Goal: Contribute content: Add original content to the website for others to see

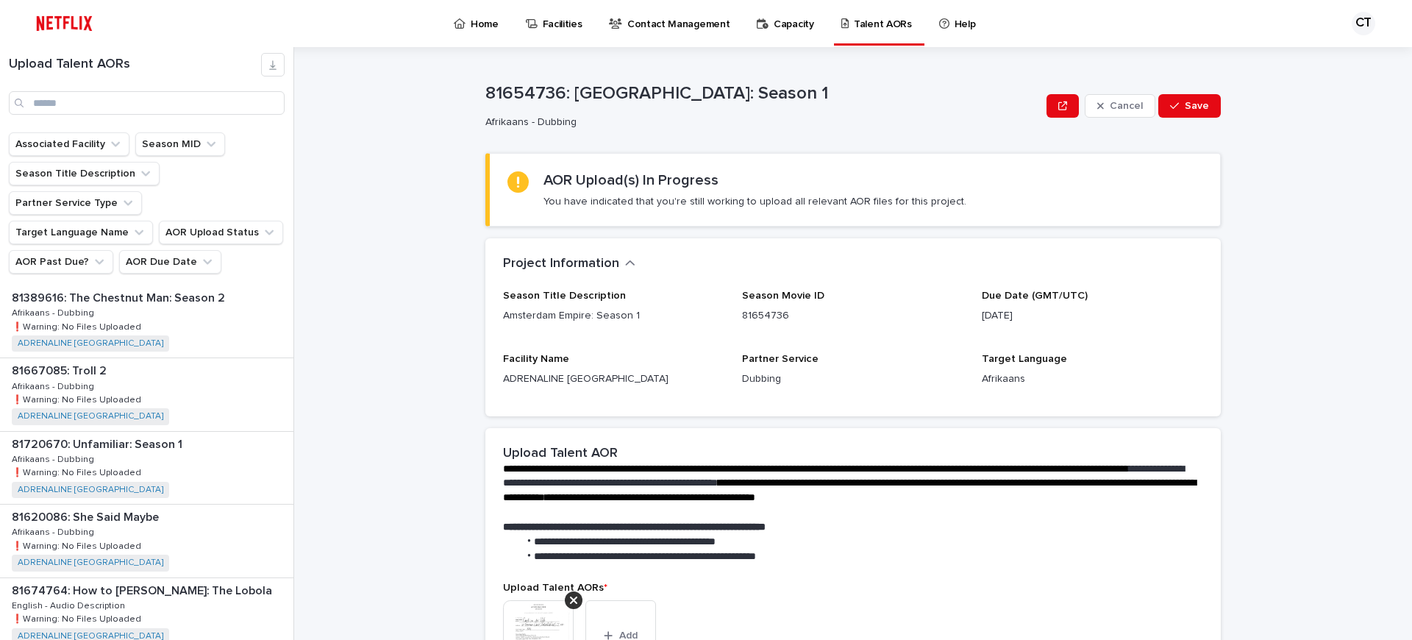
scroll to position [371, 0]
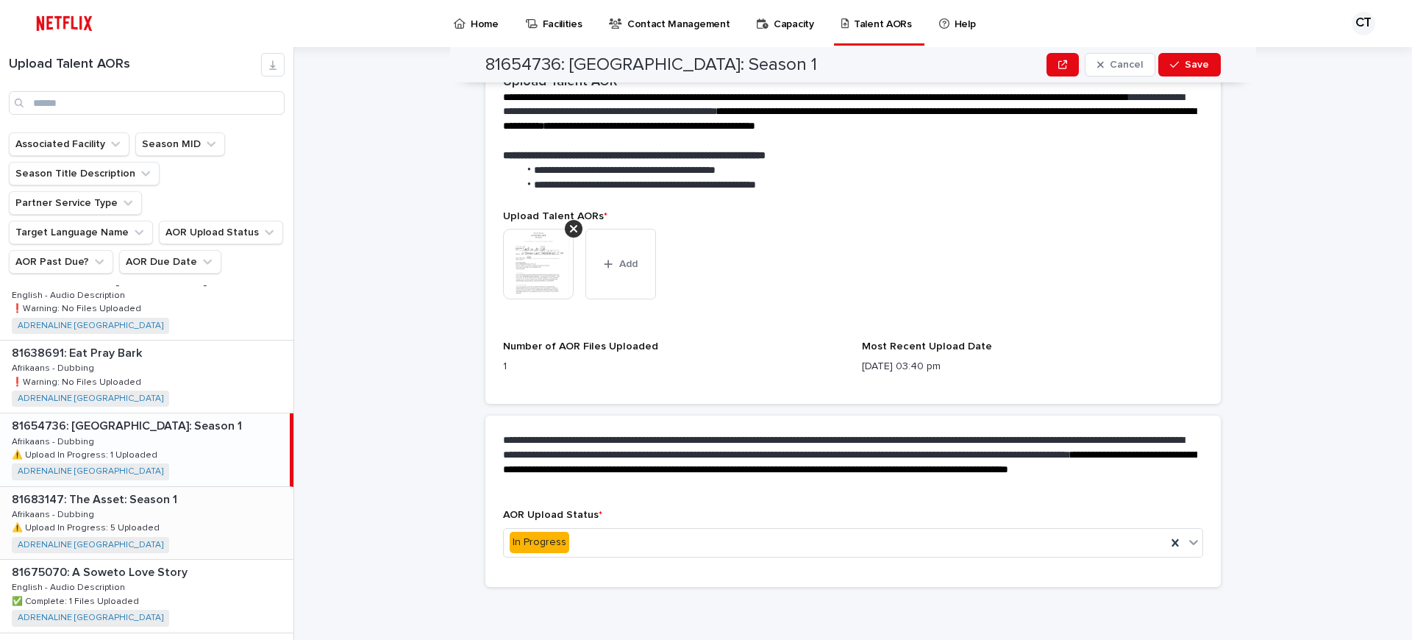
drag, startPoint x: 135, startPoint y: 488, endPoint x: 162, endPoint y: 487, distance: 27.9
click at [135, 488] on div "81683147: The Asset: Season 1 81683147: The Asset: Season 1 Afrikaans - Dubbing…" at bounding box center [146, 523] width 293 height 72
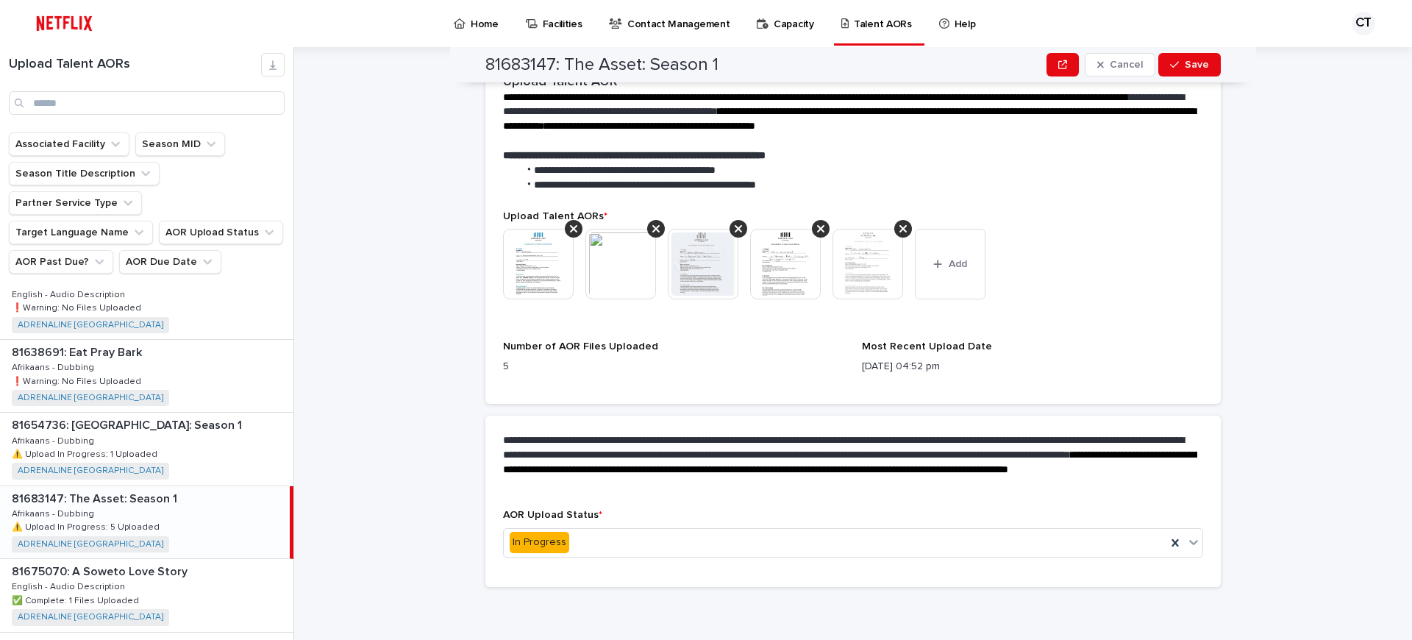
click at [537, 264] on img at bounding box center [538, 264] width 71 height 71
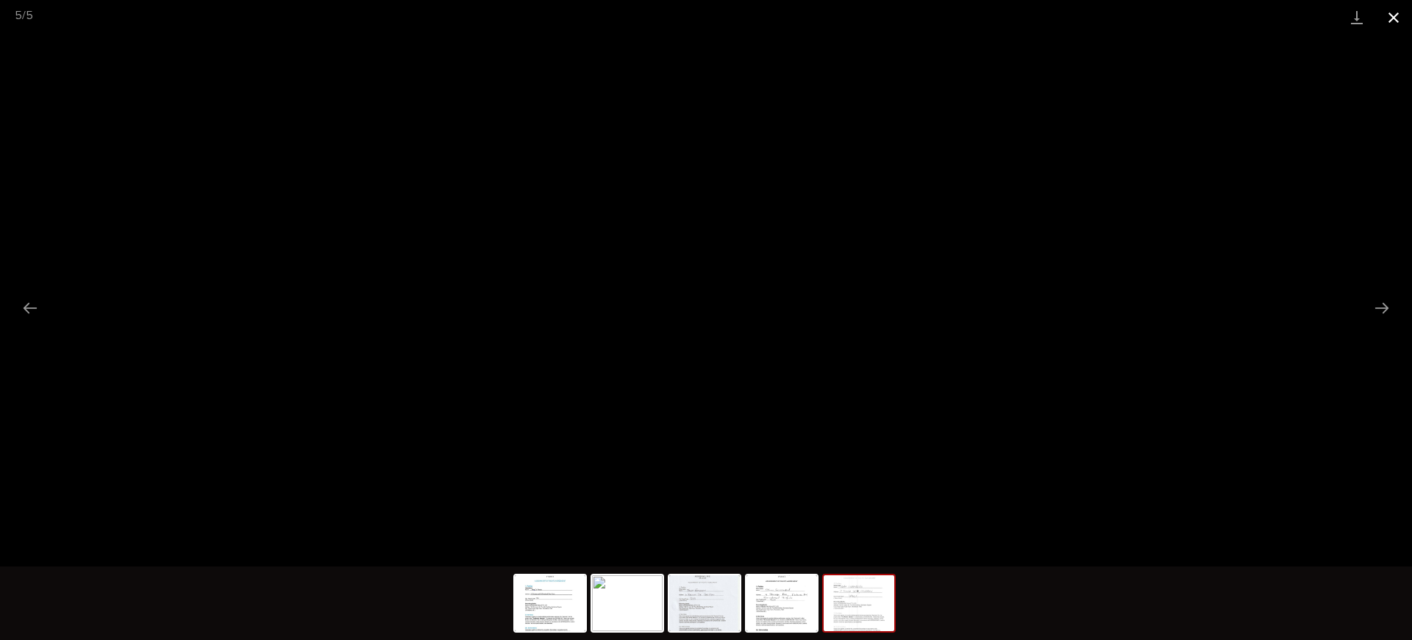
click at [1390, 10] on button "Close gallery" at bounding box center [1393, 17] width 37 height 35
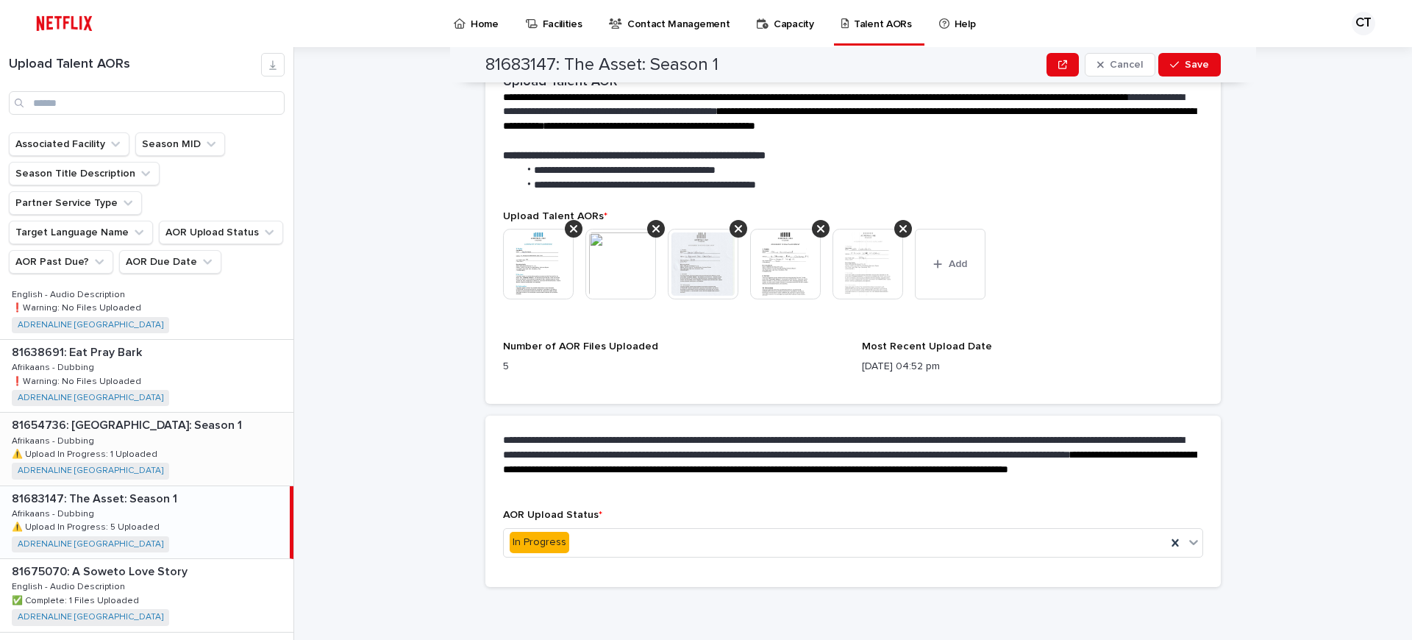
click at [140, 413] on div "81654736: [GEOGRAPHIC_DATA]: Season 1 81654736: [GEOGRAPHIC_DATA] Empire: Seaso…" at bounding box center [146, 448] width 293 height 72
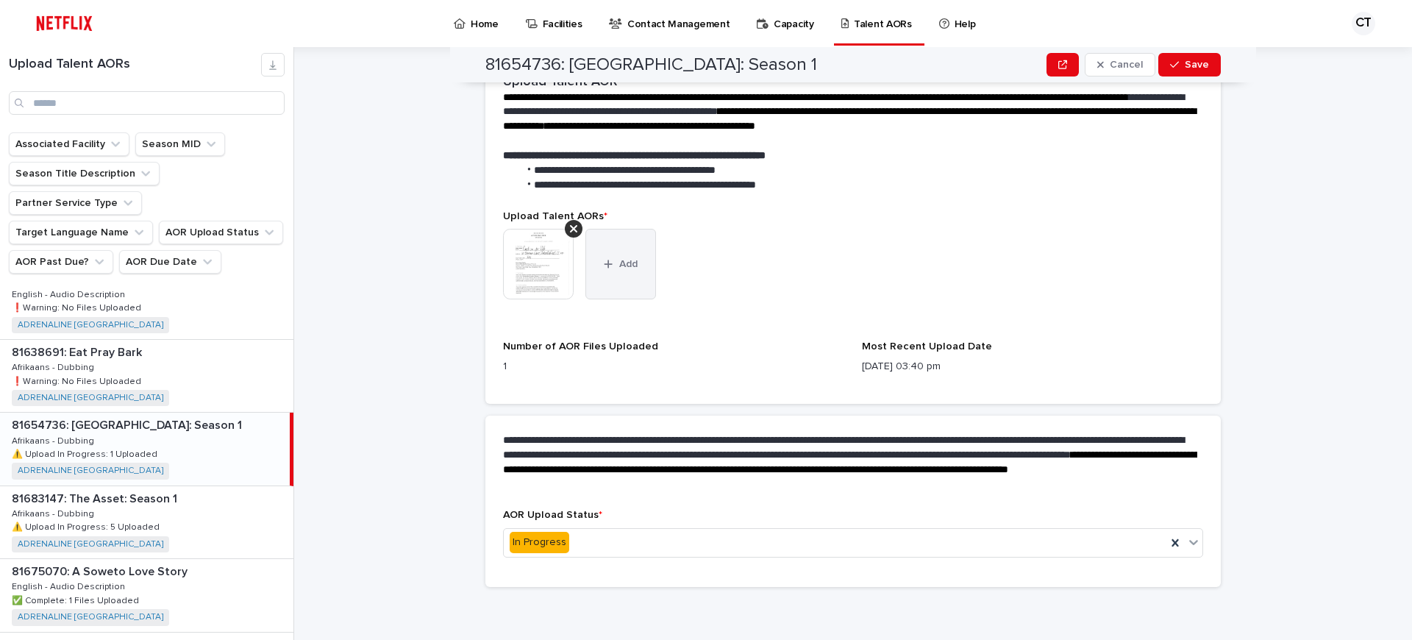
click at [626, 271] on button "Add" at bounding box center [620, 264] width 71 height 71
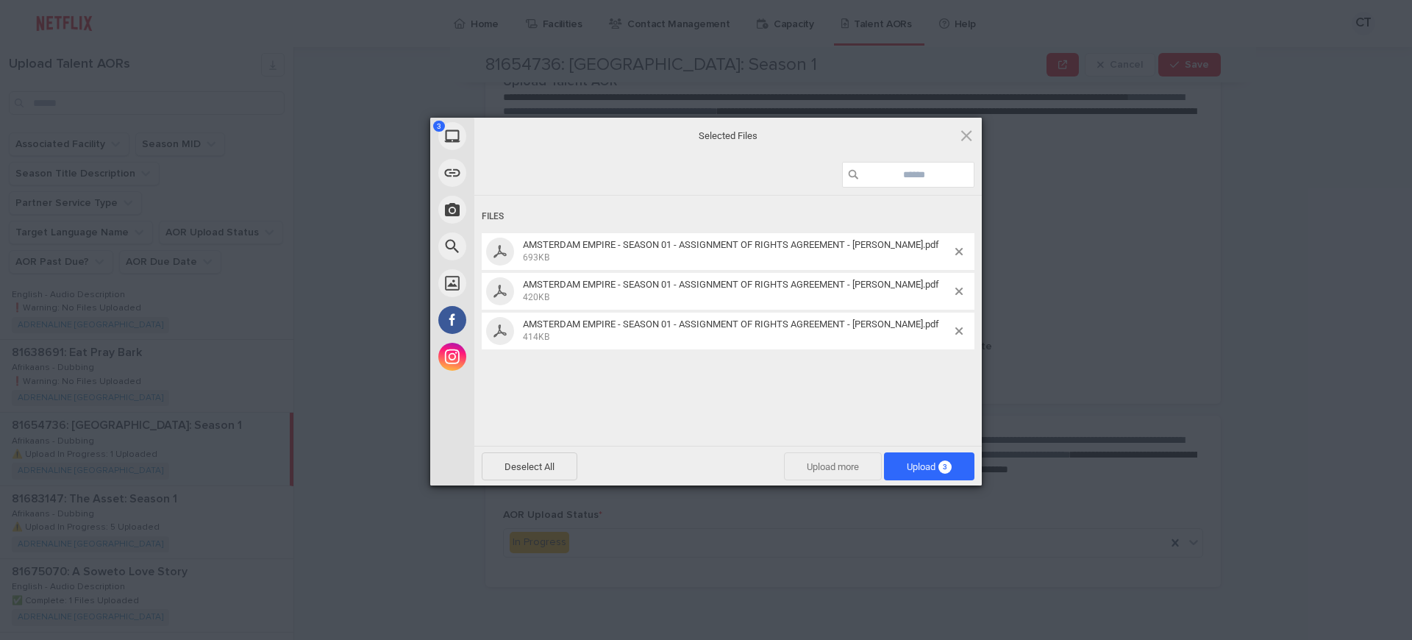
click at [826, 463] on span "Upload more" at bounding box center [833, 466] width 98 height 28
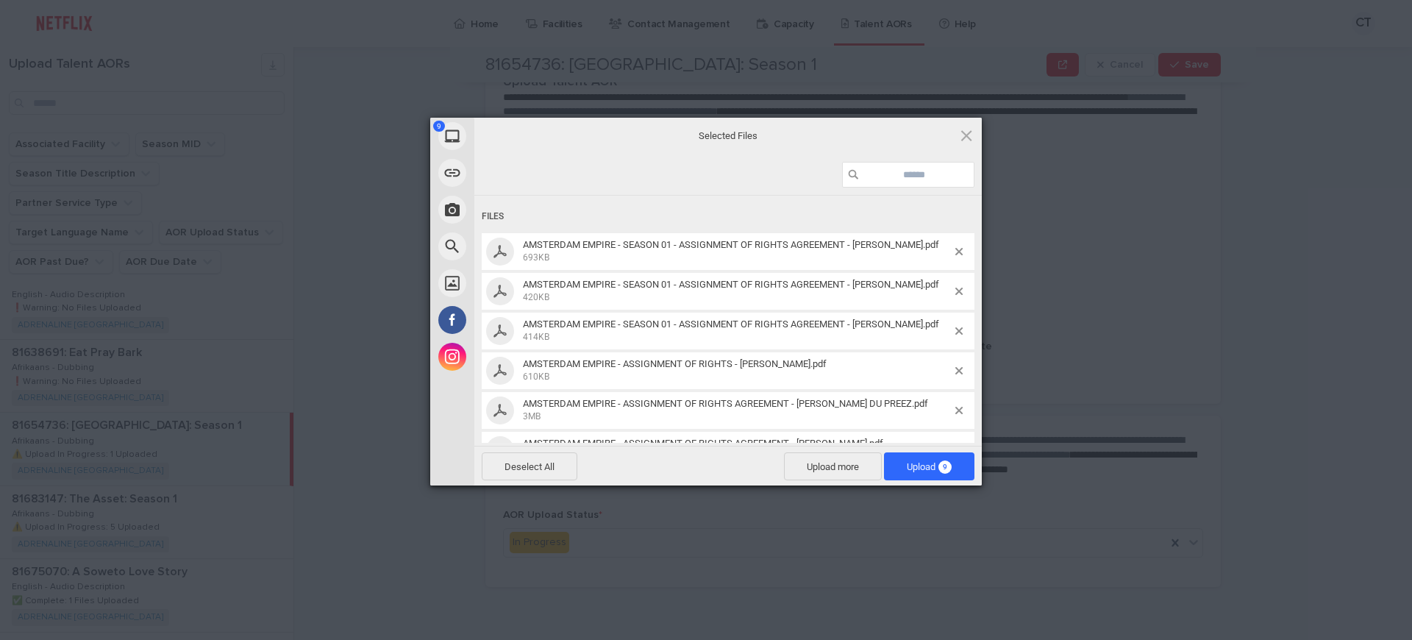
scroll to position [155, 0]
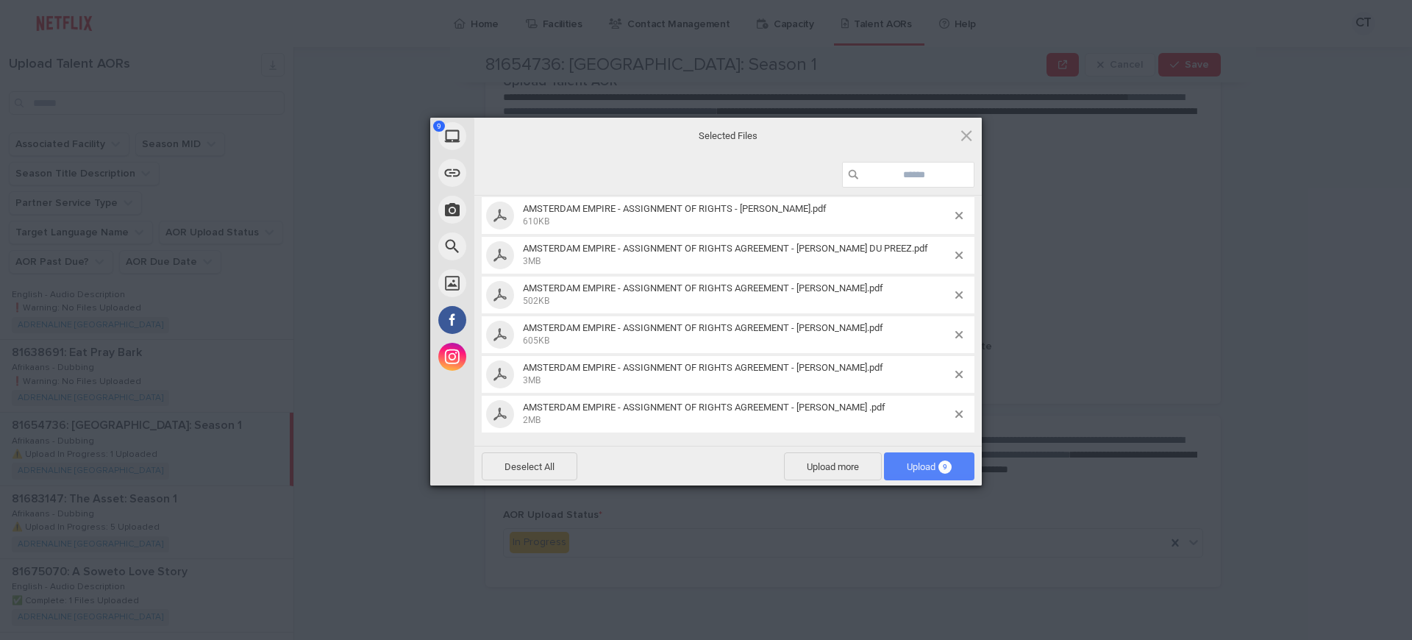
click at [924, 465] on span "Upload 9" at bounding box center [928, 466] width 45 height 11
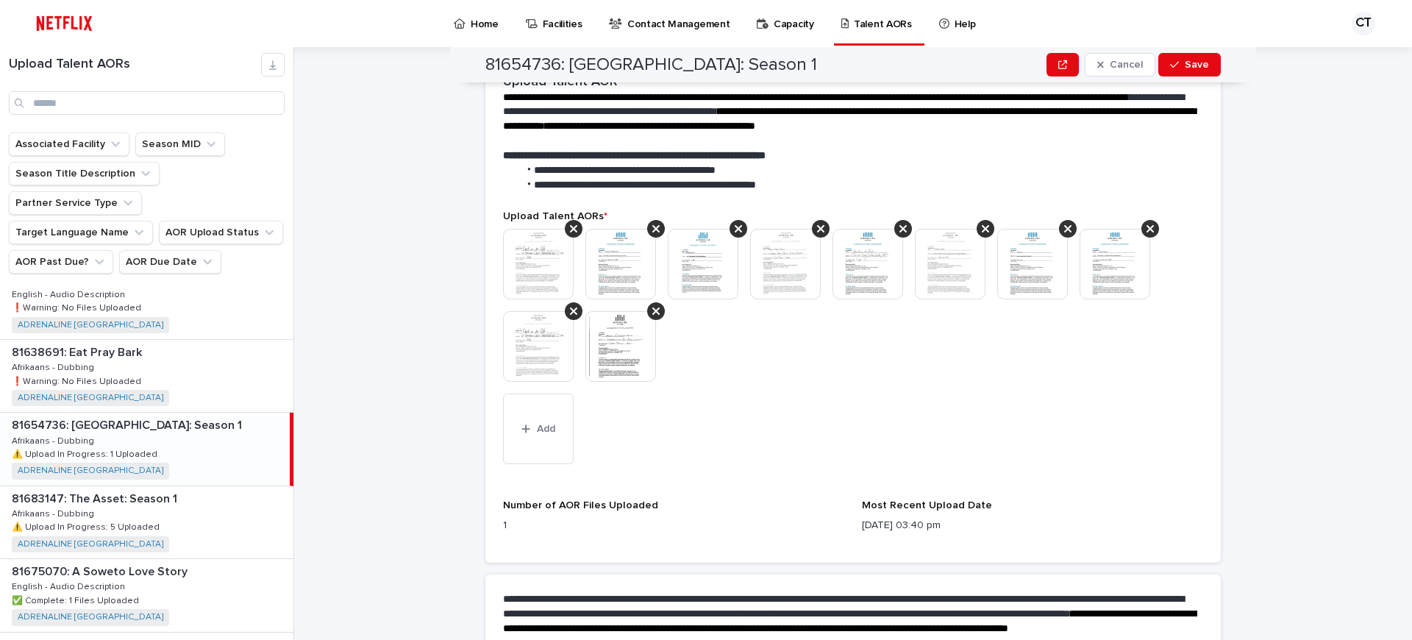
scroll to position [451, 0]
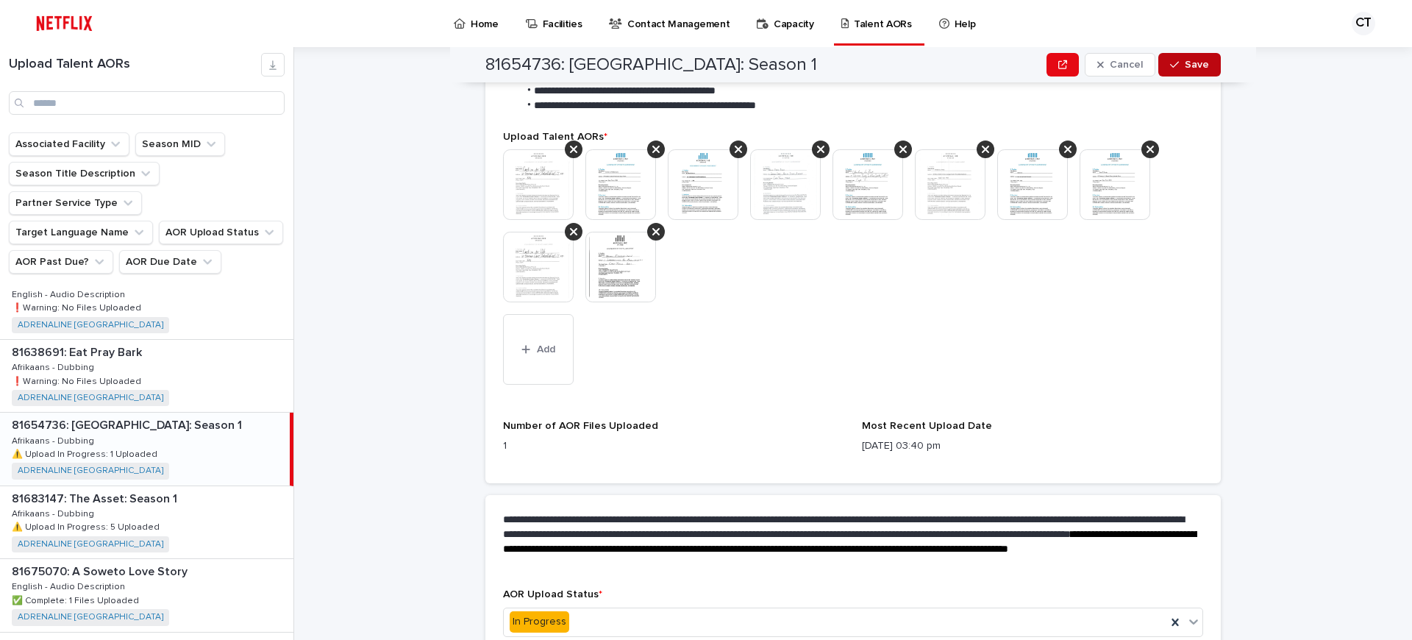
click at [1184, 69] on button "Save" at bounding box center [1189, 65] width 62 height 24
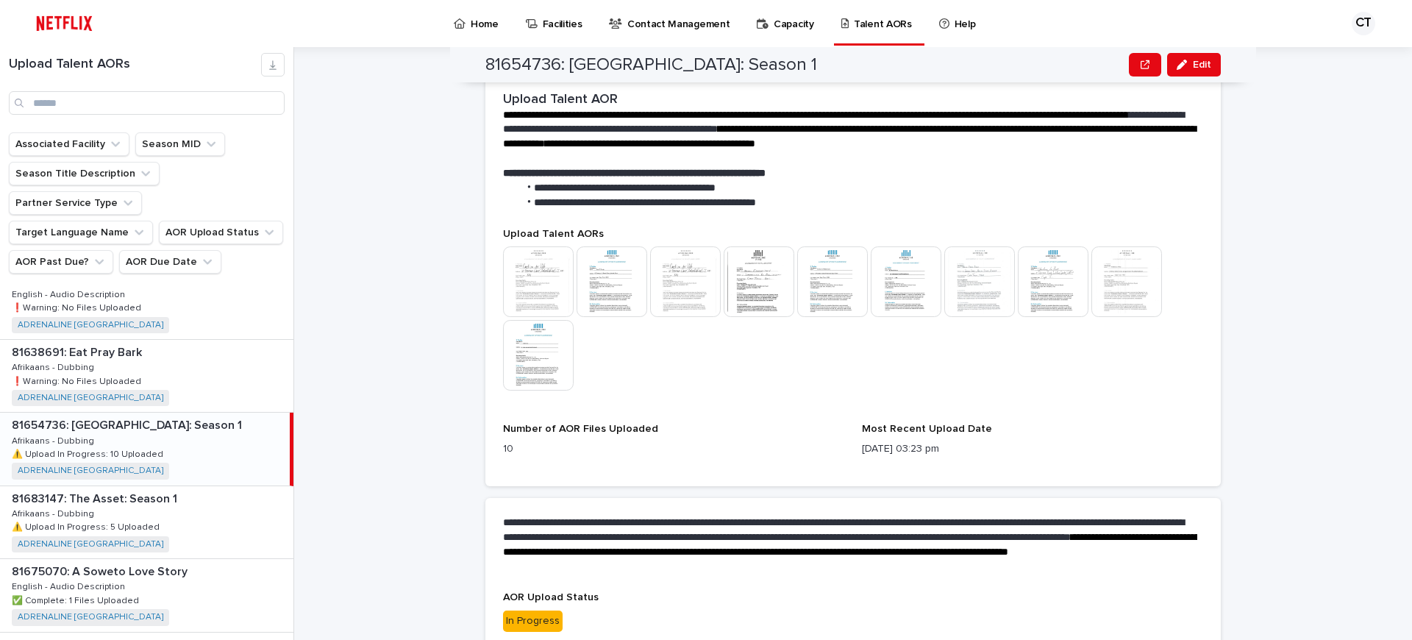
scroll to position [428, 0]
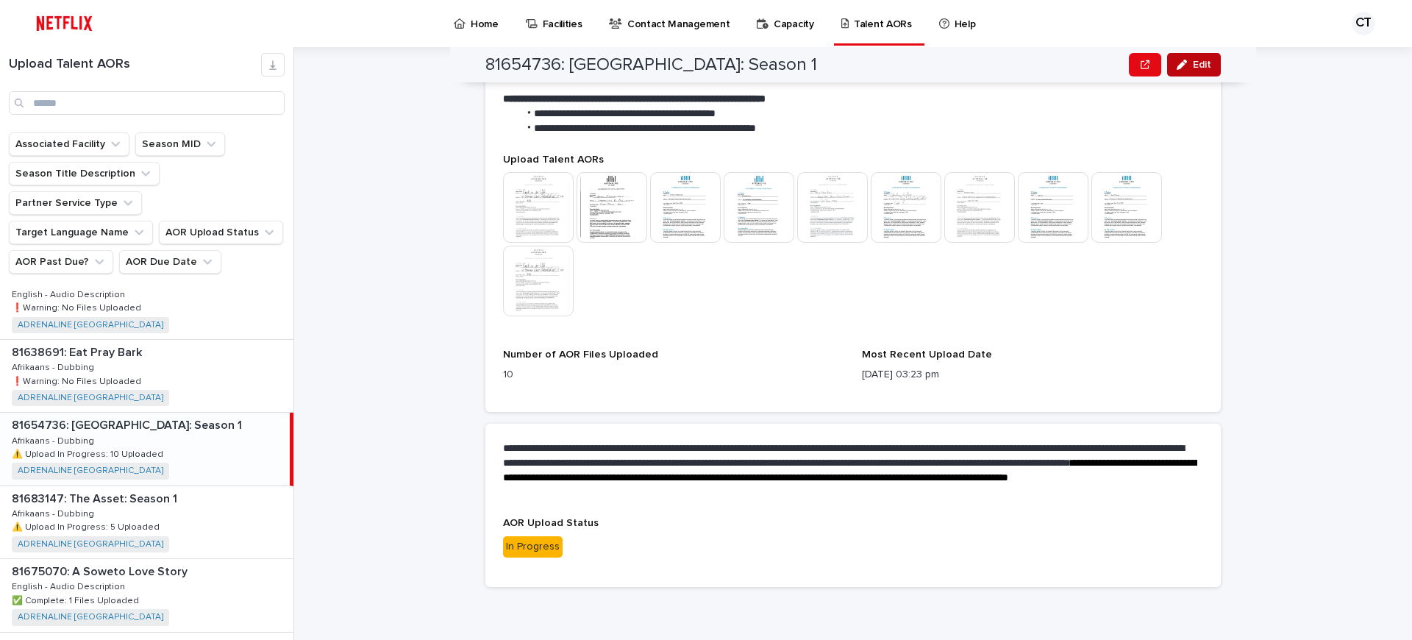
click at [1201, 67] on span "Edit" at bounding box center [1201, 65] width 18 height 10
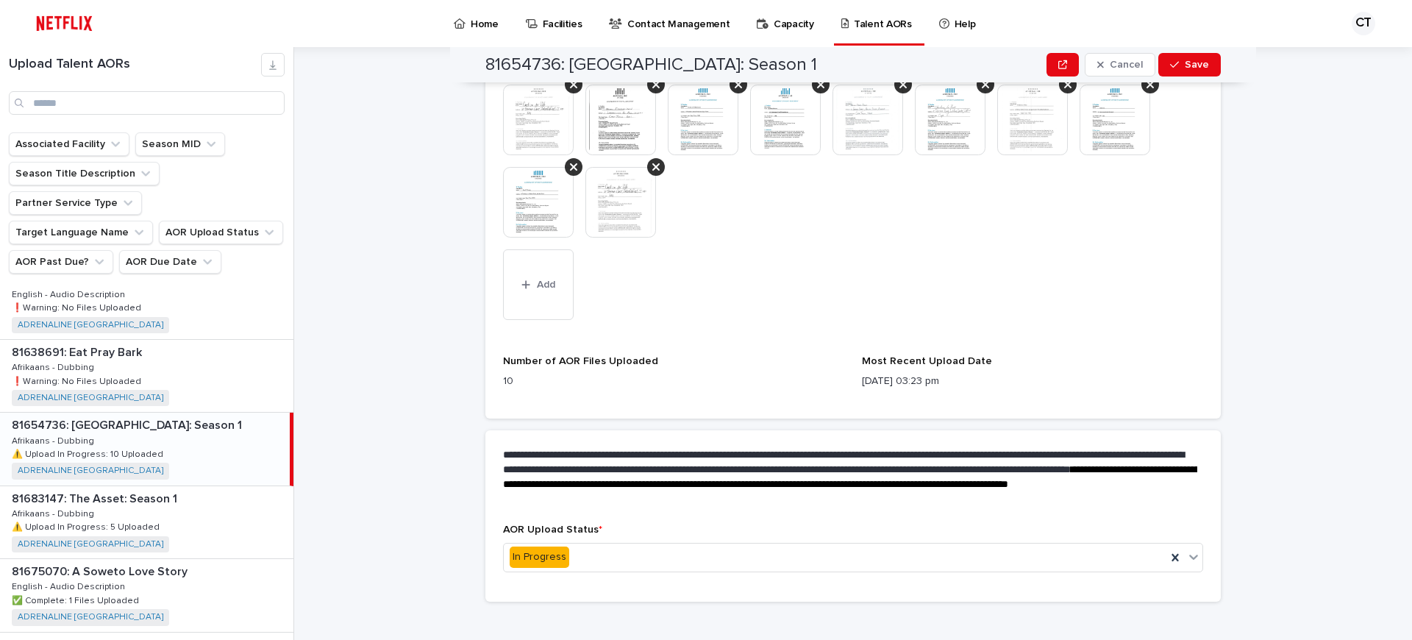
scroll to position [530, 0]
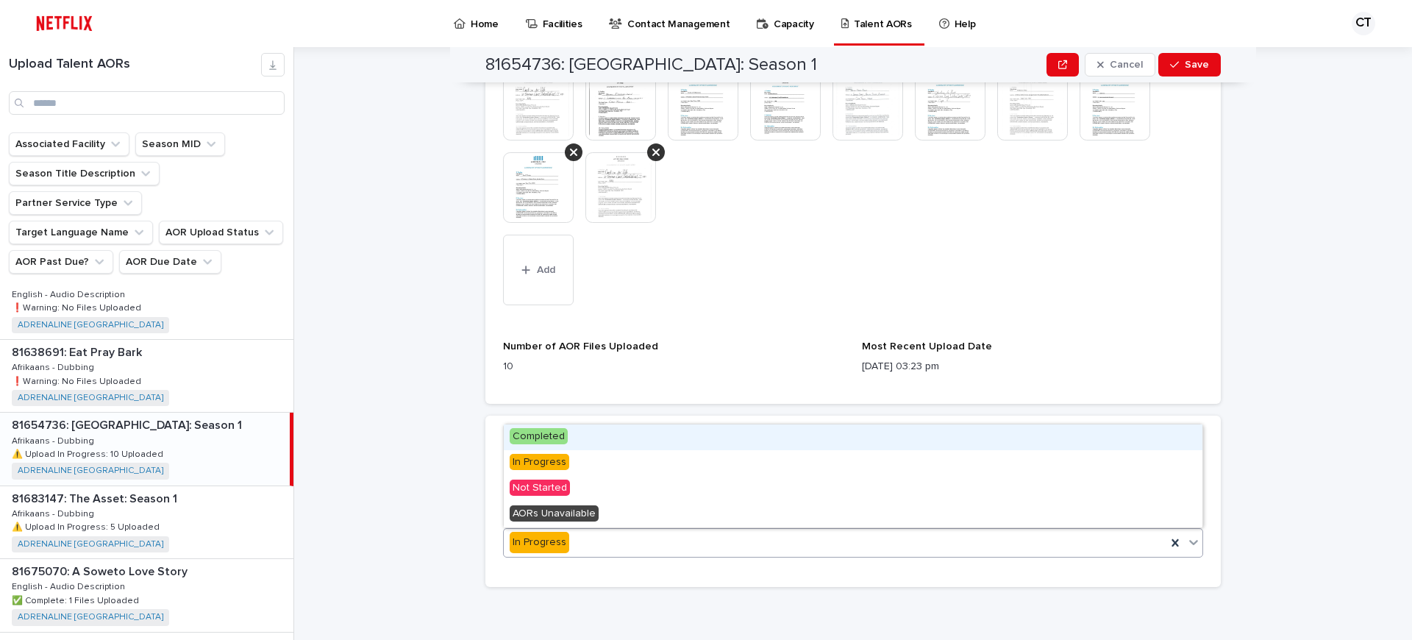
click at [607, 544] on div "In Progress" at bounding box center [835, 542] width 662 height 24
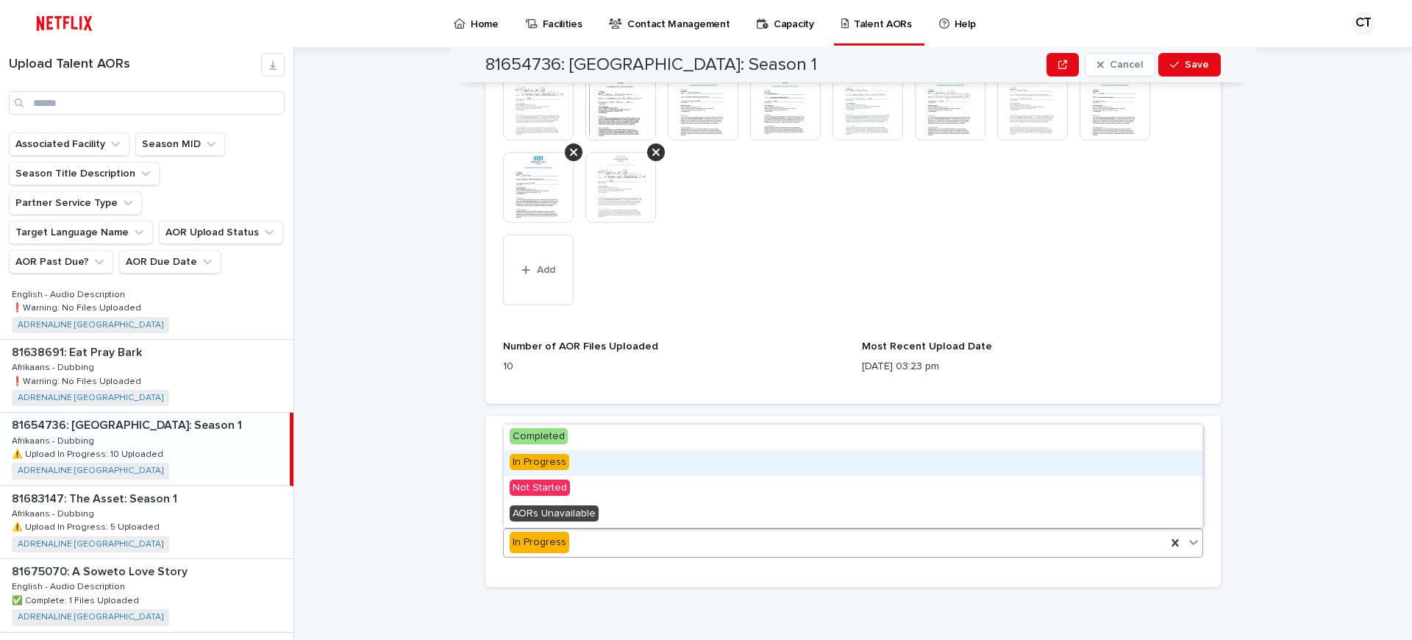
drag, startPoint x: 527, startPoint y: 462, endPoint x: 421, endPoint y: 433, distance: 109.7
click at [527, 462] on span "In Progress" at bounding box center [539, 462] width 60 height 16
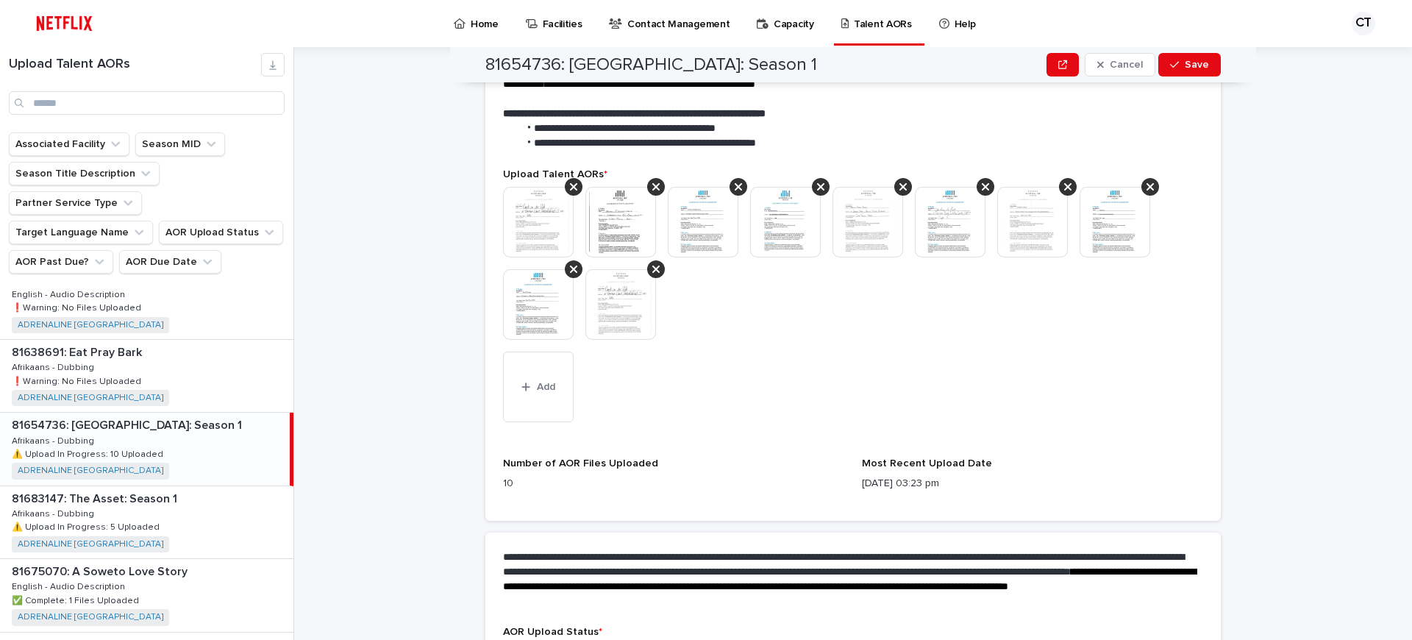
scroll to position [450, 0]
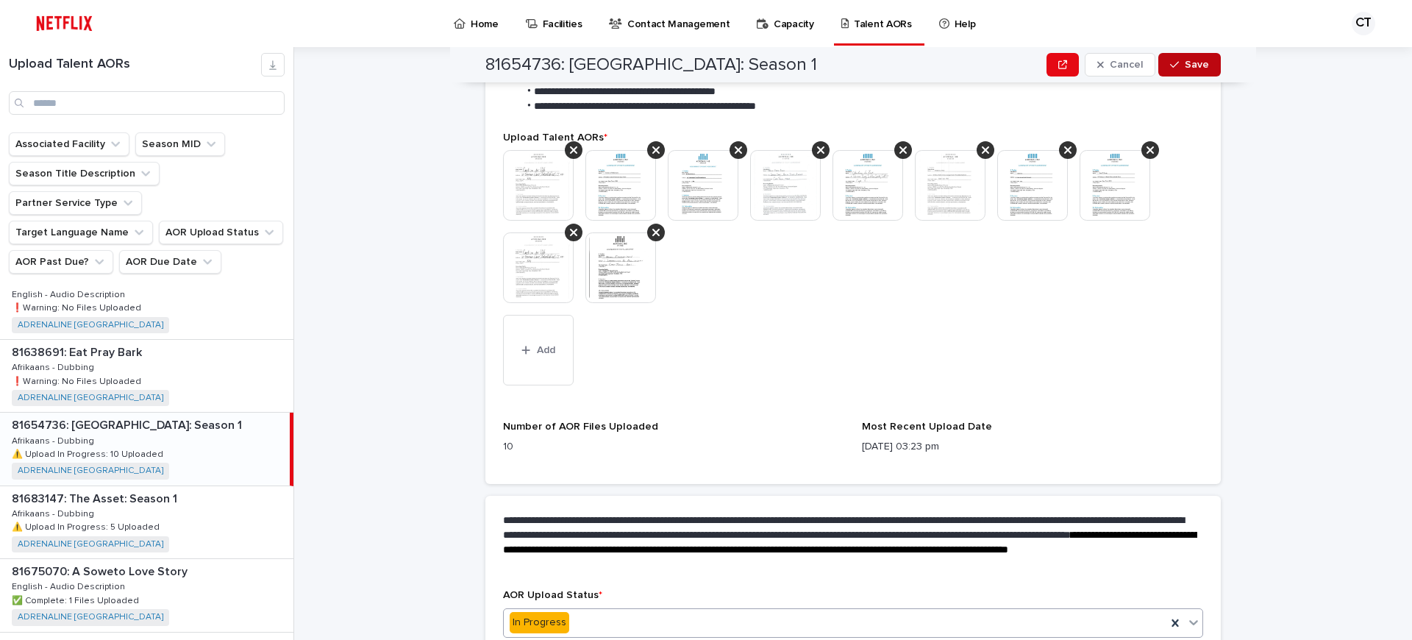
drag, startPoint x: 1199, startPoint y: 57, endPoint x: 1194, endPoint y: 68, distance: 12.2
click at [1199, 57] on button "Save" at bounding box center [1189, 65] width 62 height 24
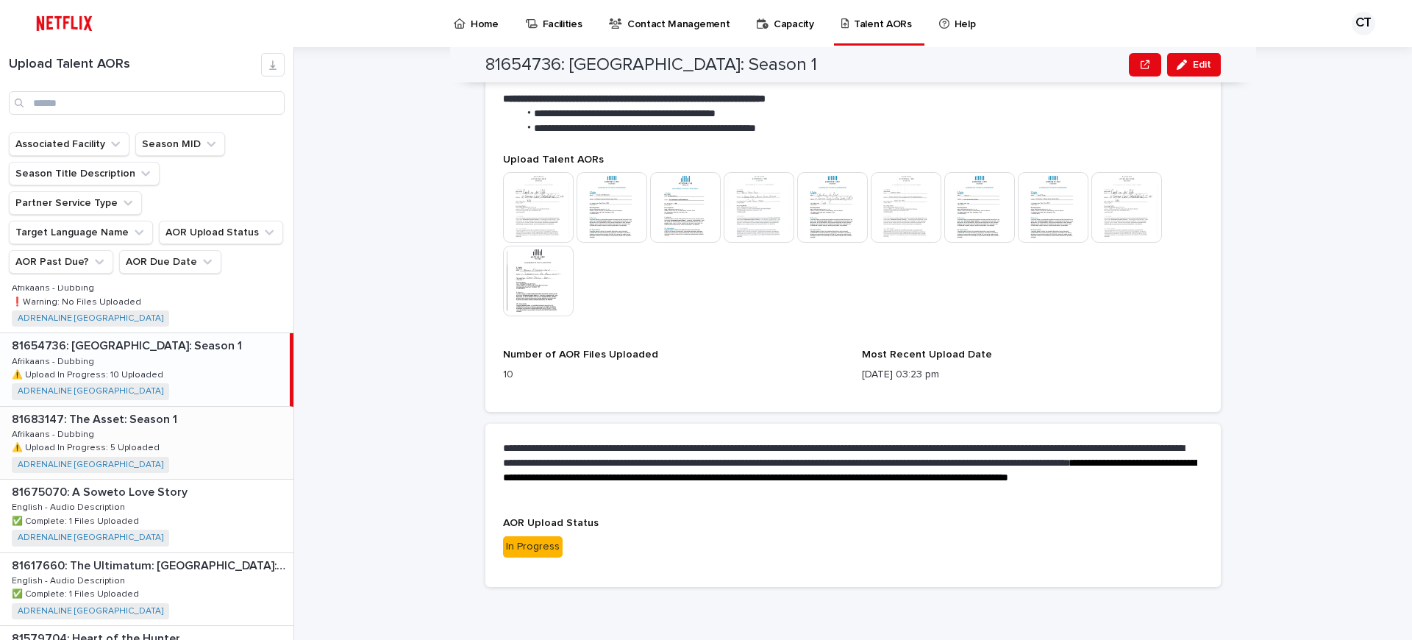
scroll to position [391, 0]
drag, startPoint x: 118, startPoint y: 398, endPoint x: 455, endPoint y: 455, distance: 341.6
click at [118, 406] on div "81683147: The Asset: Season 1 81683147: The Asset: Season 1 Afrikaans - Dubbing…" at bounding box center [146, 442] width 293 height 72
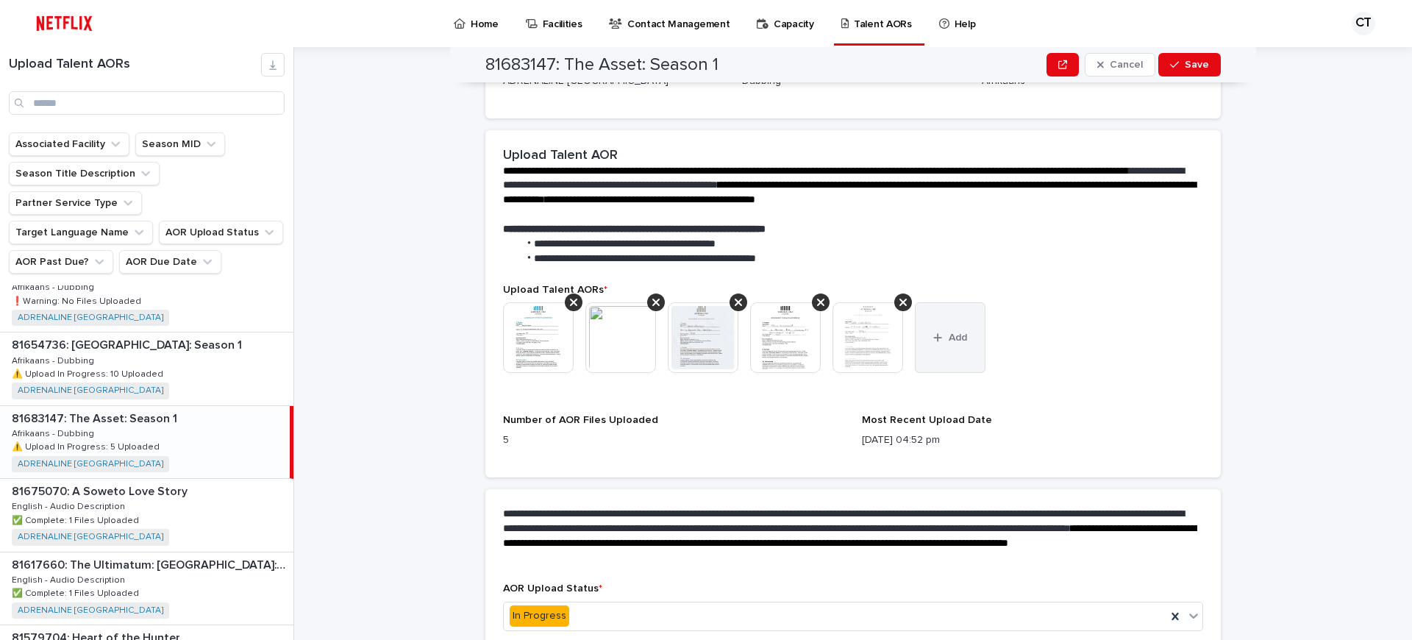
scroll to position [296, 0]
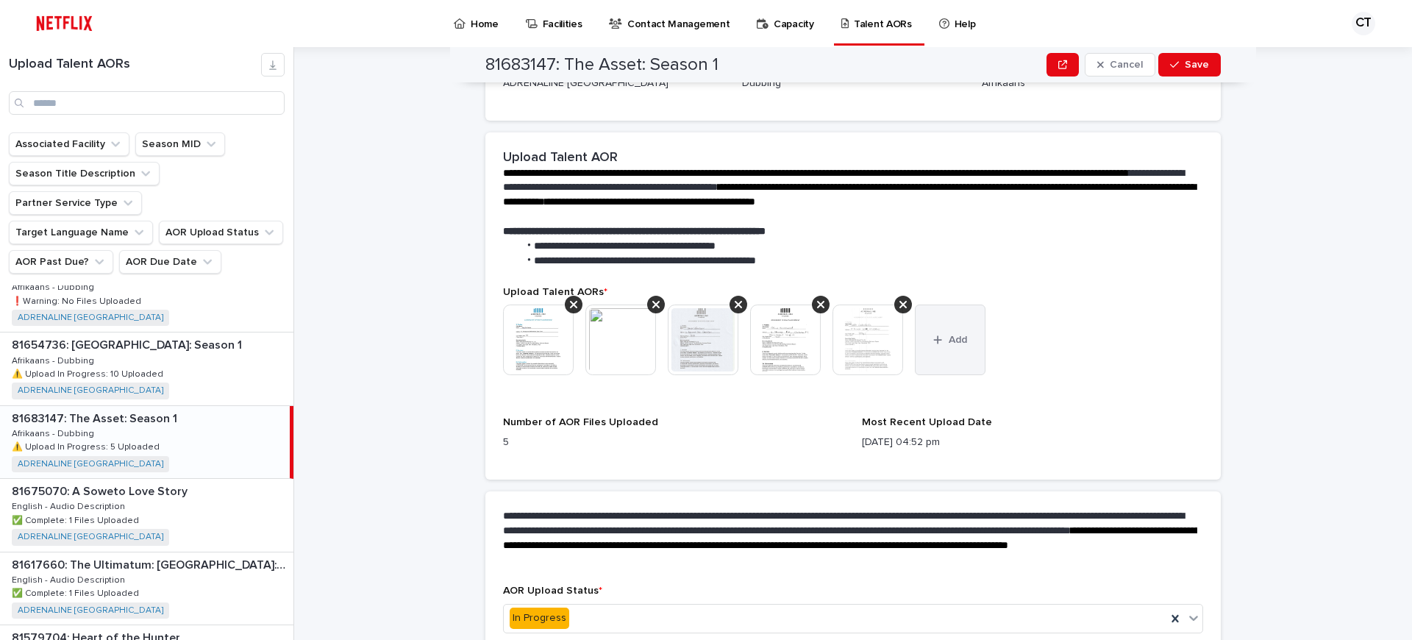
click at [941, 340] on icon "button" at bounding box center [937, 340] width 9 height 10
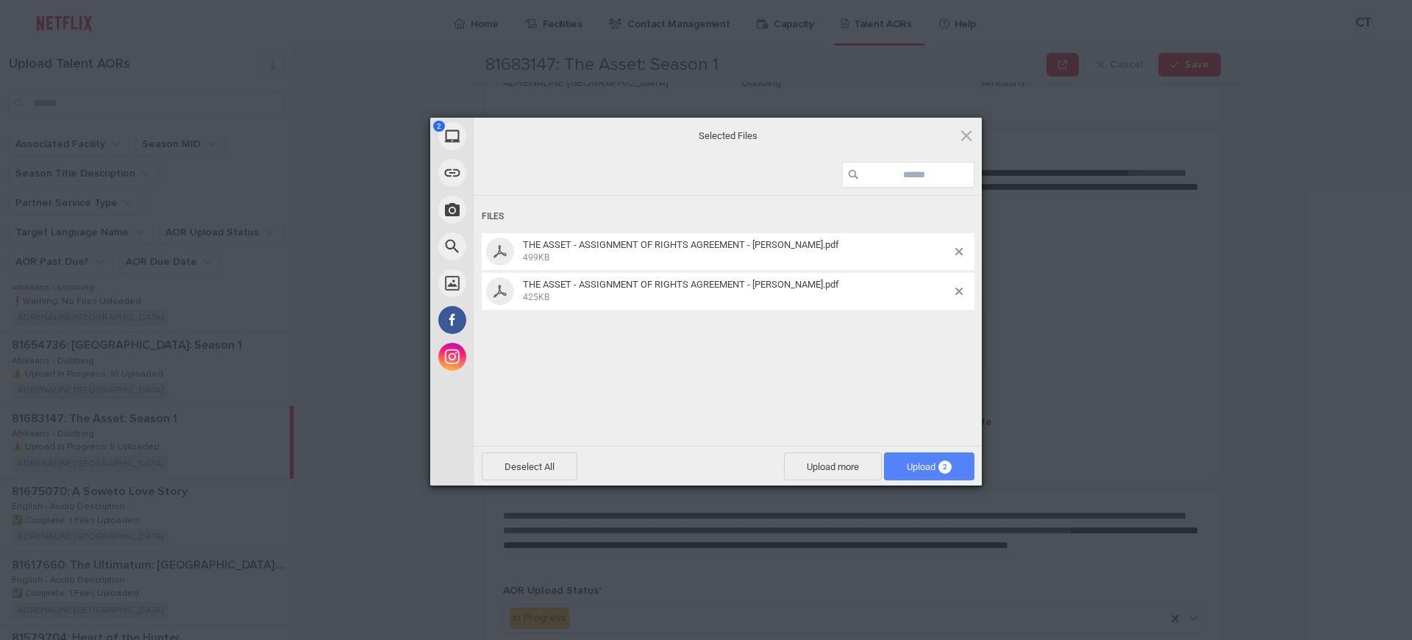
click at [929, 459] on span "Upload 2" at bounding box center [929, 466] width 90 height 28
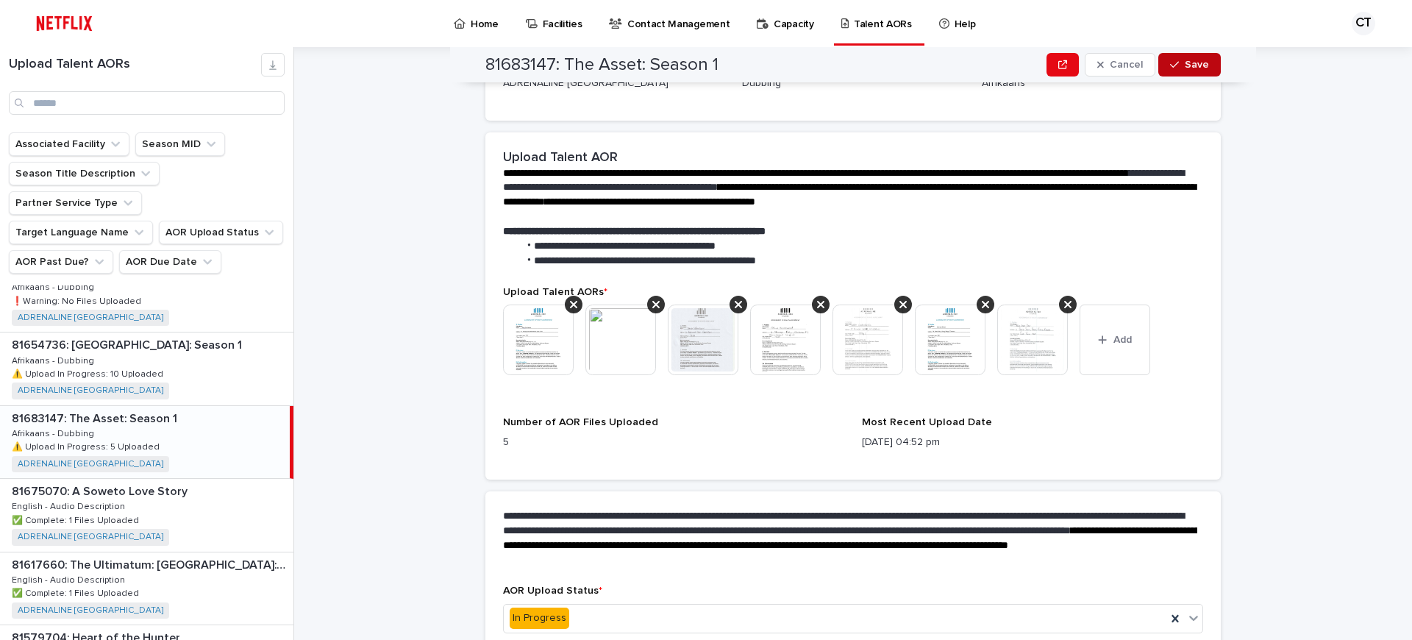
click at [1188, 62] on span "Save" at bounding box center [1196, 65] width 24 height 10
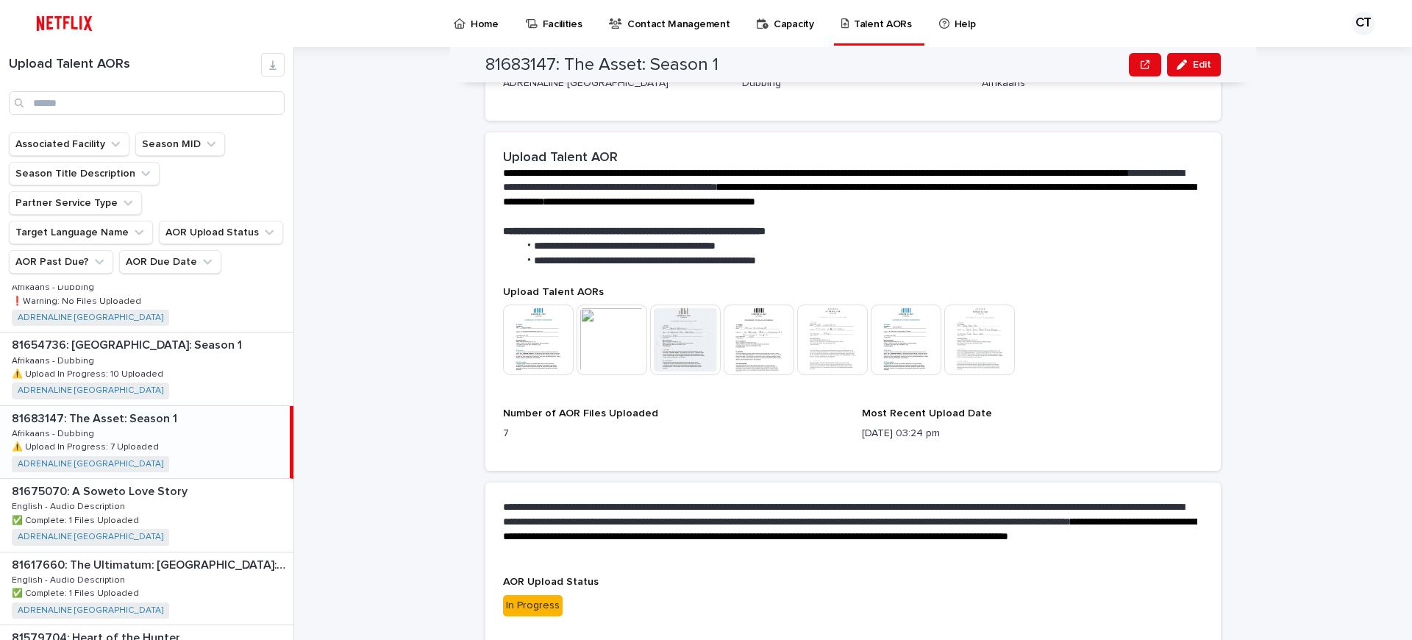
scroll to position [297, 0]
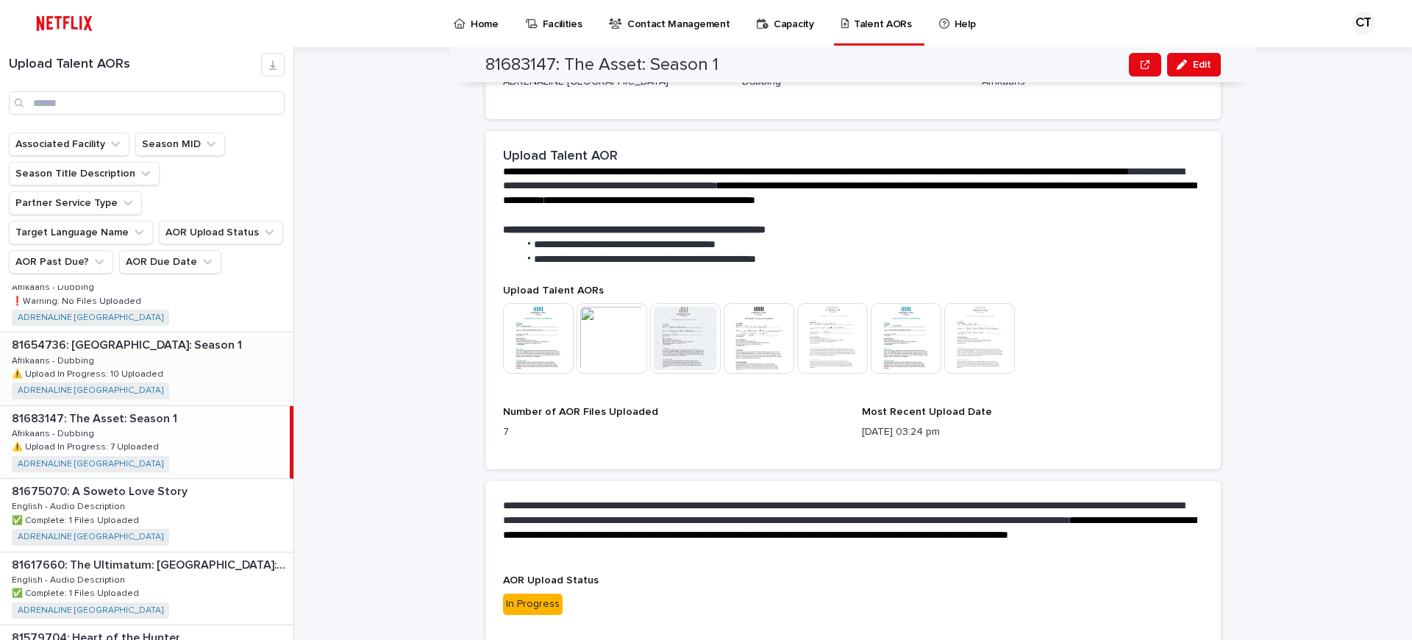
click at [115, 335] on p "81654736: [GEOGRAPHIC_DATA]: Season 1" at bounding box center [128, 343] width 233 height 17
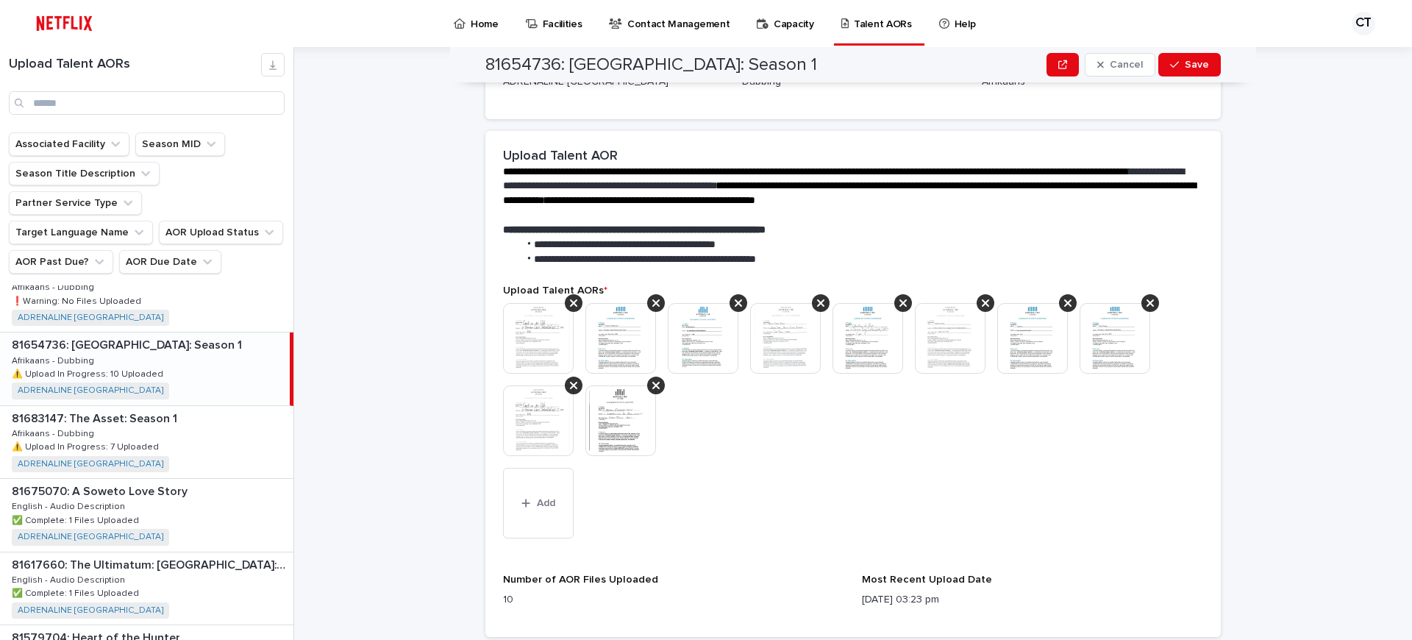
click at [619, 433] on img at bounding box center [620, 420] width 71 height 71
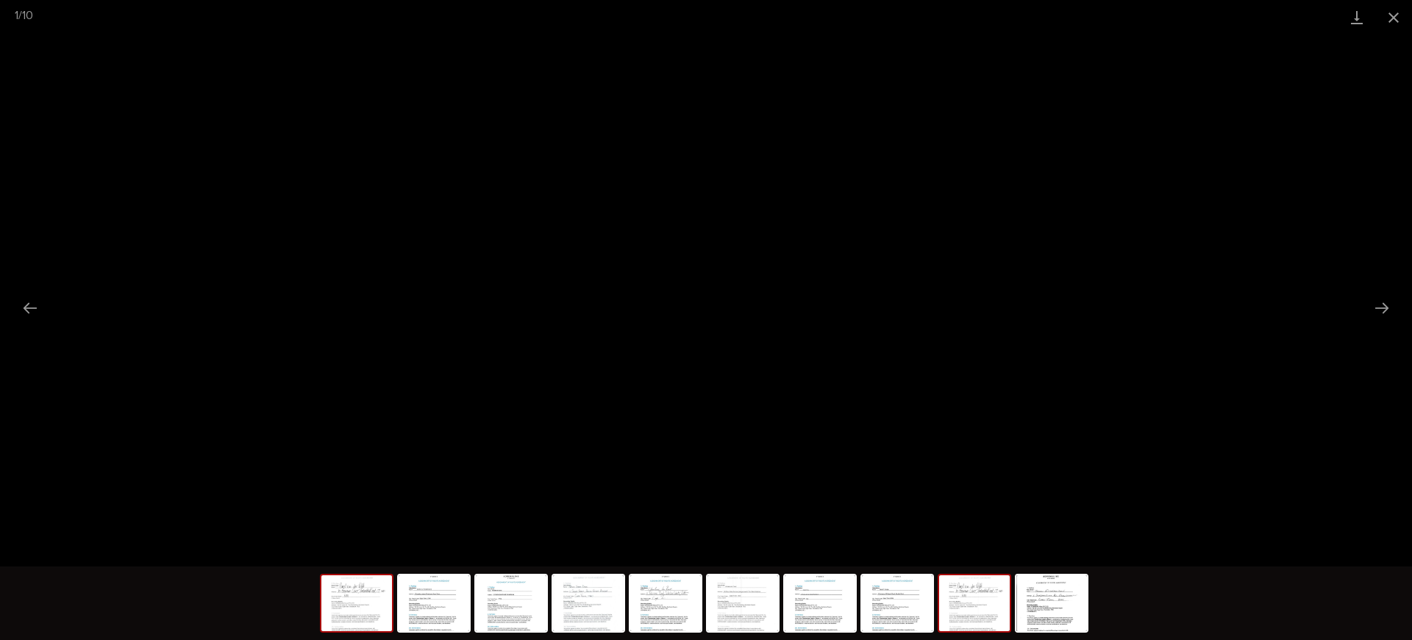
click at [965, 586] on img at bounding box center [974, 603] width 71 height 56
click at [1394, 15] on button "Close gallery" at bounding box center [1393, 17] width 37 height 35
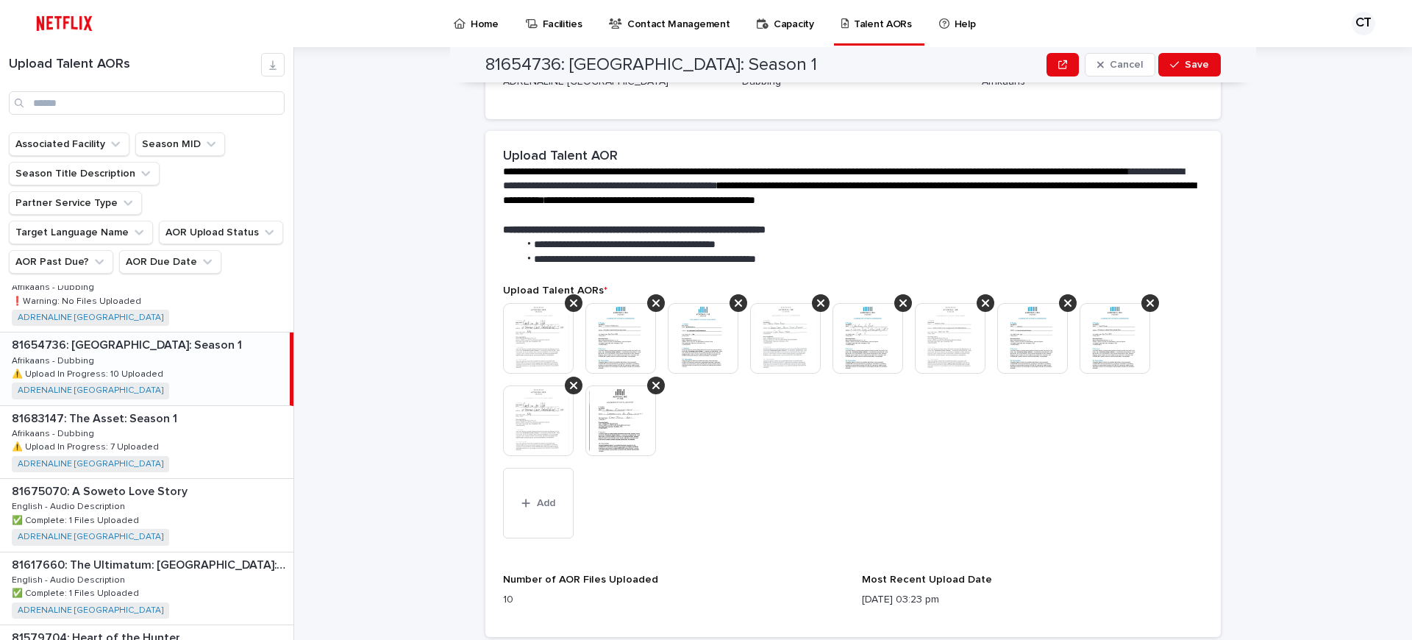
click at [532, 425] on img at bounding box center [538, 420] width 71 height 71
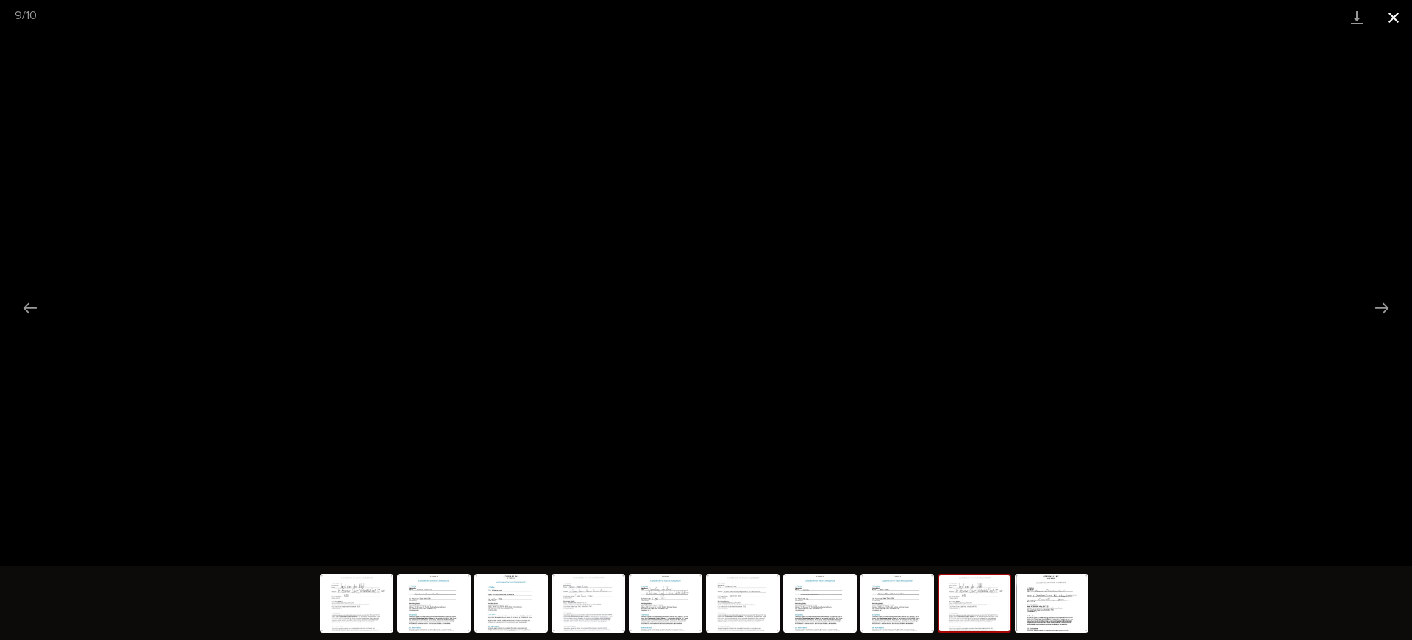
click at [1388, 17] on button "Close gallery" at bounding box center [1393, 17] width 37 height 35
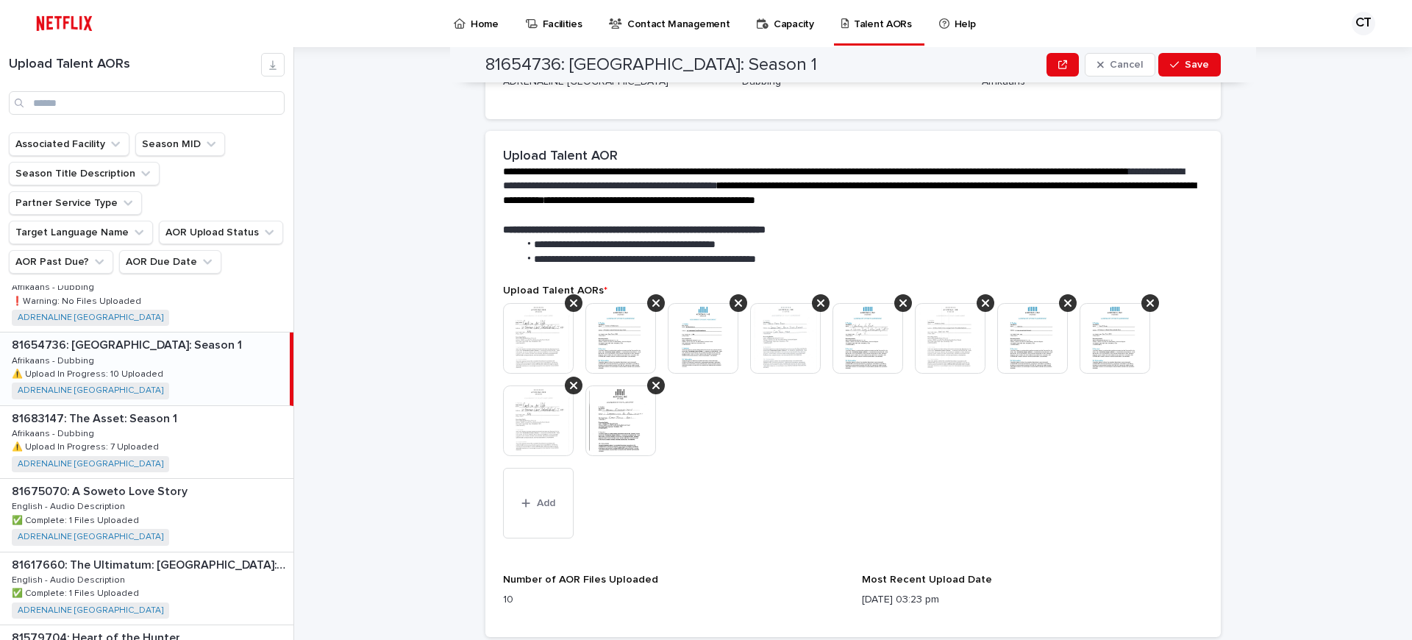
click at [546, 331] on img at bounding box center [538, 338] width 71 height 71
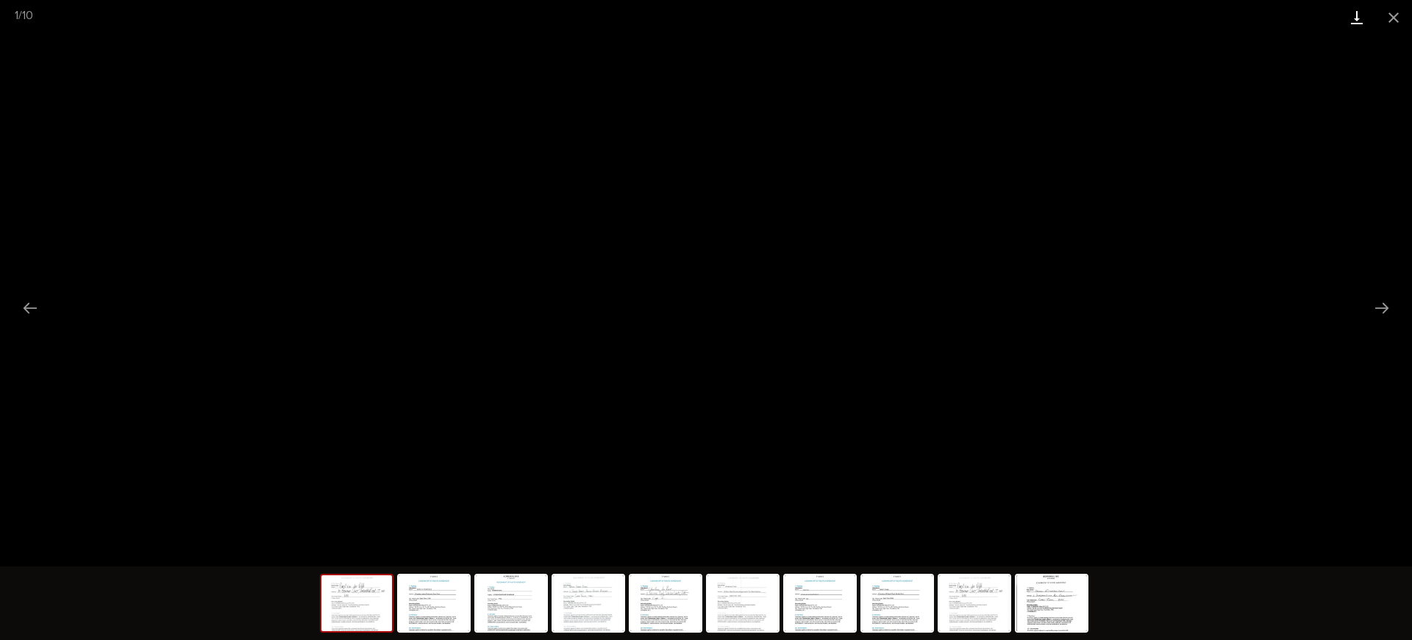
drag, startPoint x: 1392, startPoint y: 11, endPoint x: 1367, endPoint y: 24, distance: 28.9
click at [1392, 11] on button "Close gallery" at bounding box center [1393, 17] width 37 height 35
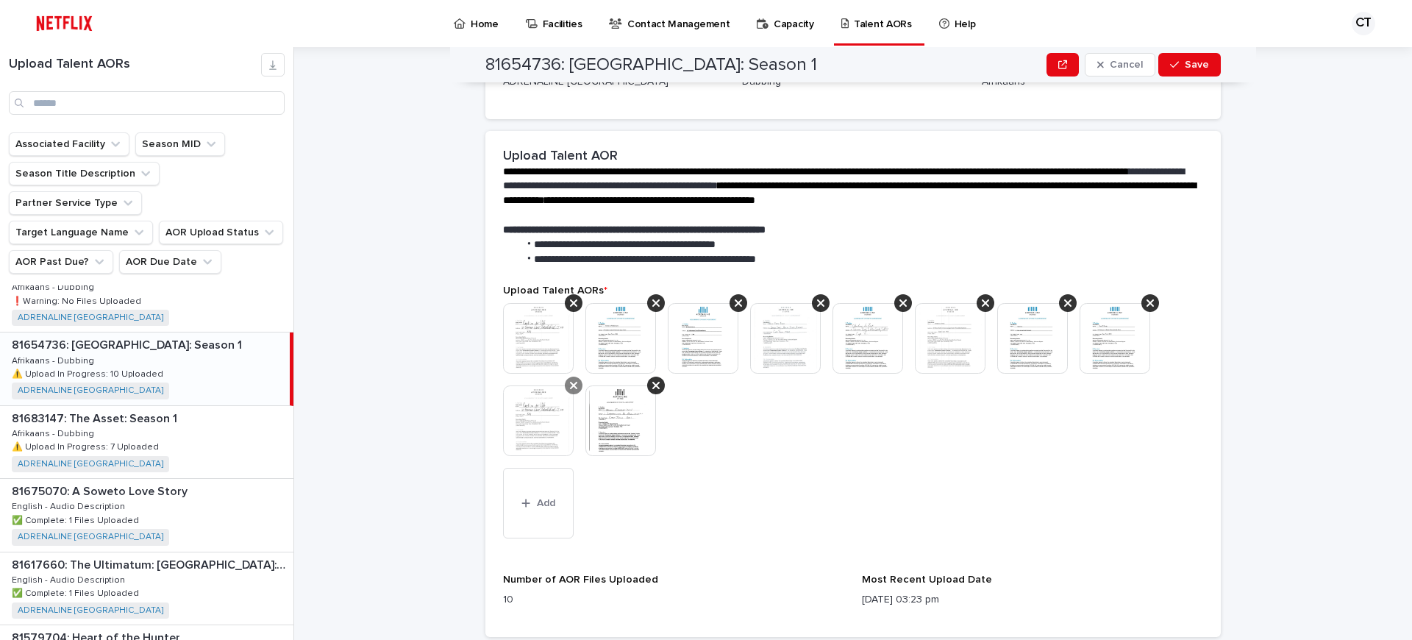
click at [573, 384] on icon at bounding box center [573, 385] width 7 height 7
click at [1185, 60] on span "Save" at bounding box center [1196, 65] width 24 height 10
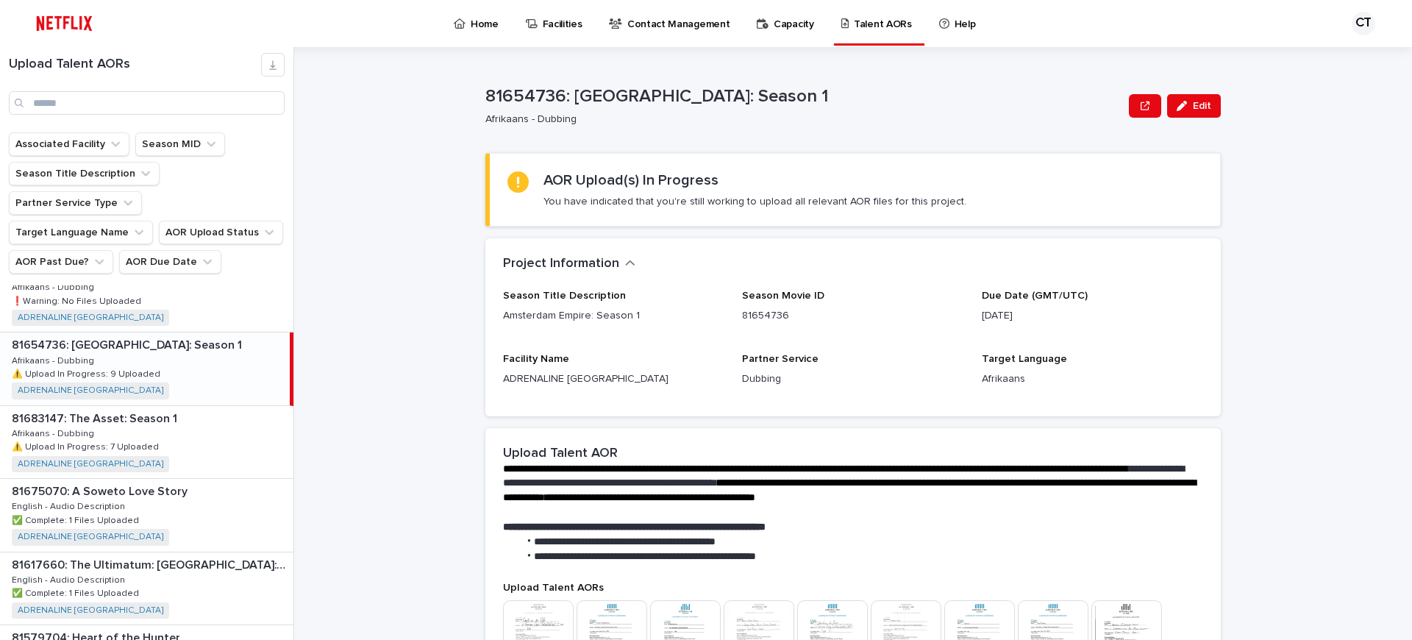
drag, startPoint x: 179, startPoint y: 390, endPoint x: 460, endPoint y: 360, distance: 283.2
click at [179, 412] on p at bounding box center [150, 419] width 276 height 14
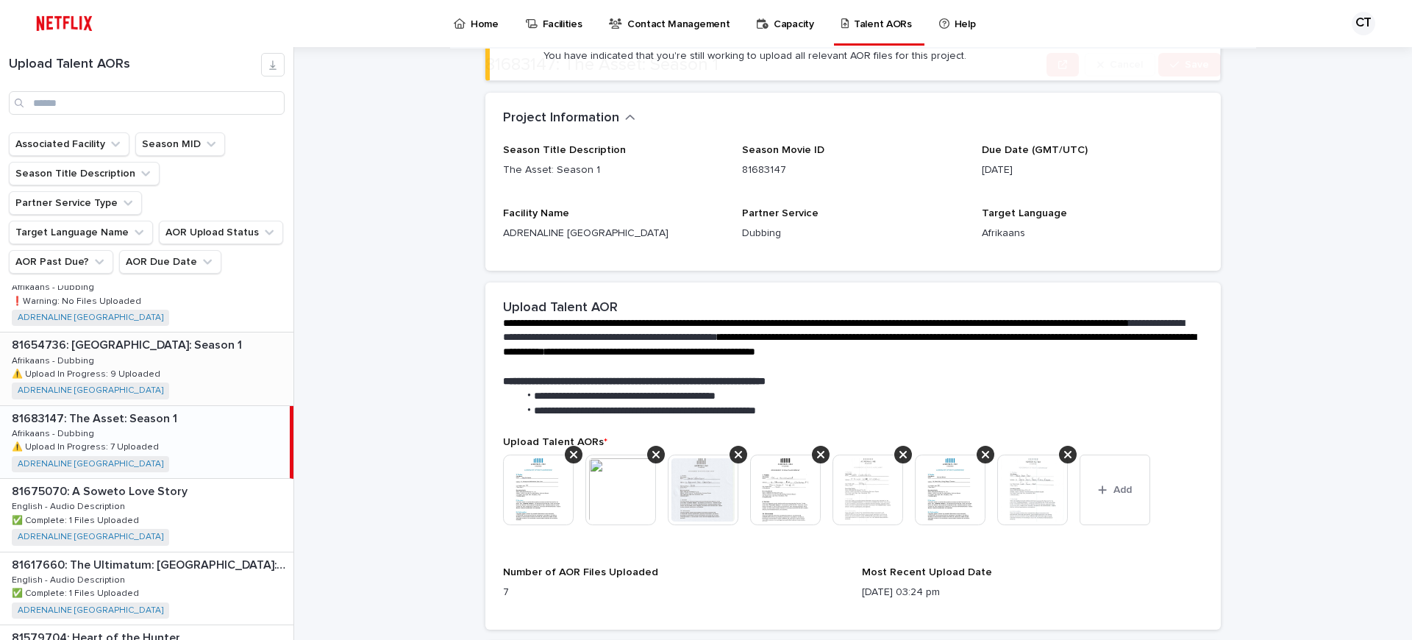
scroll to position [147, 0]
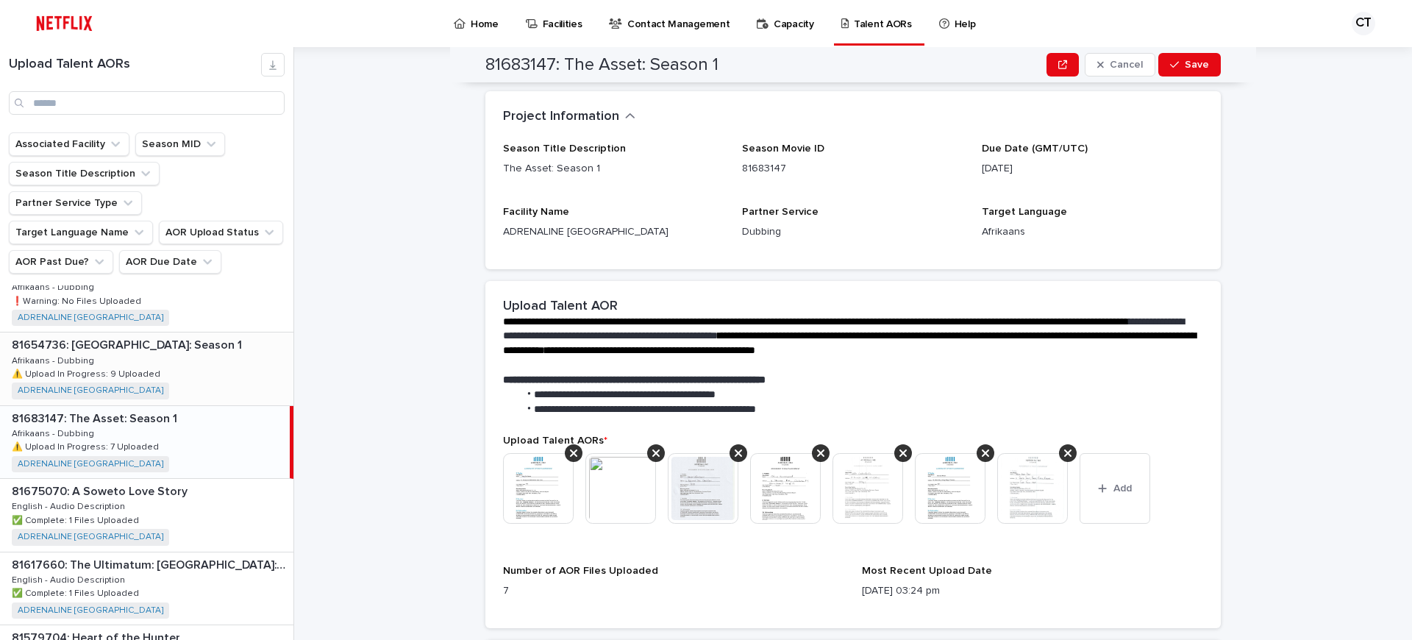
click at [1022, 484] on img at bounding box center [1032, 488] width 71 height 71
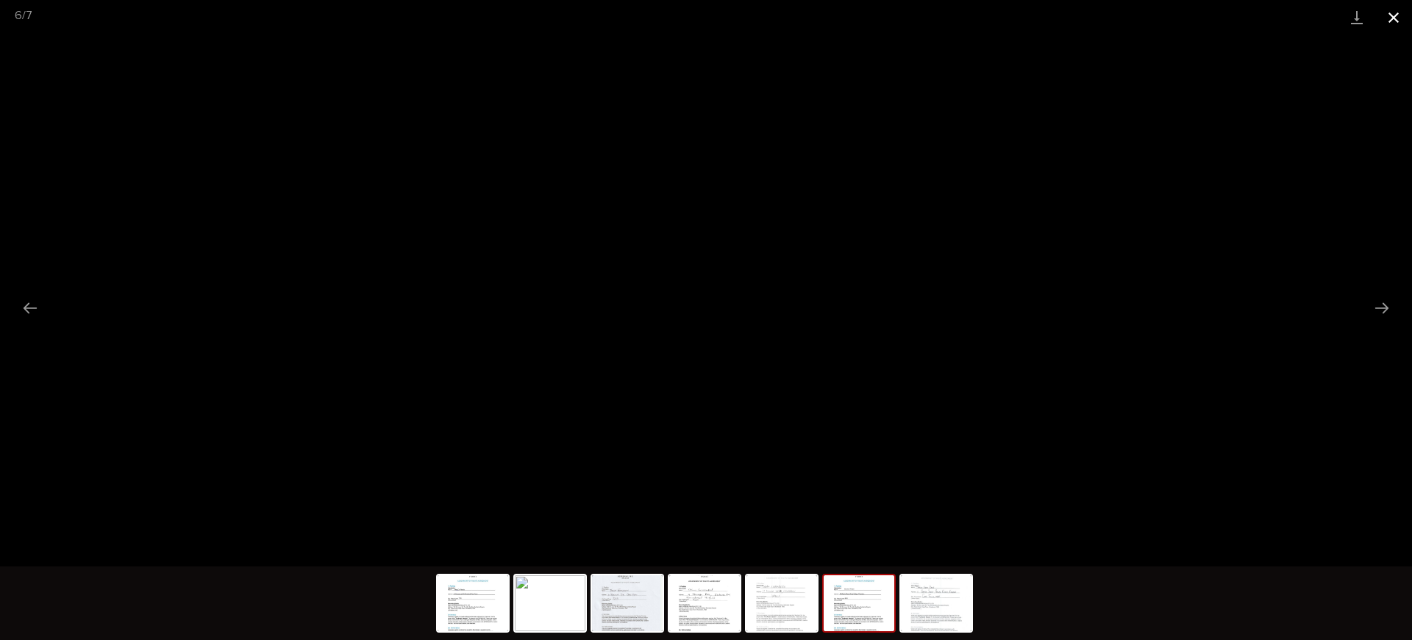
click at [1396, 17] on button "Close gallery" at bounding box center [1393, 17] width 37 height 35
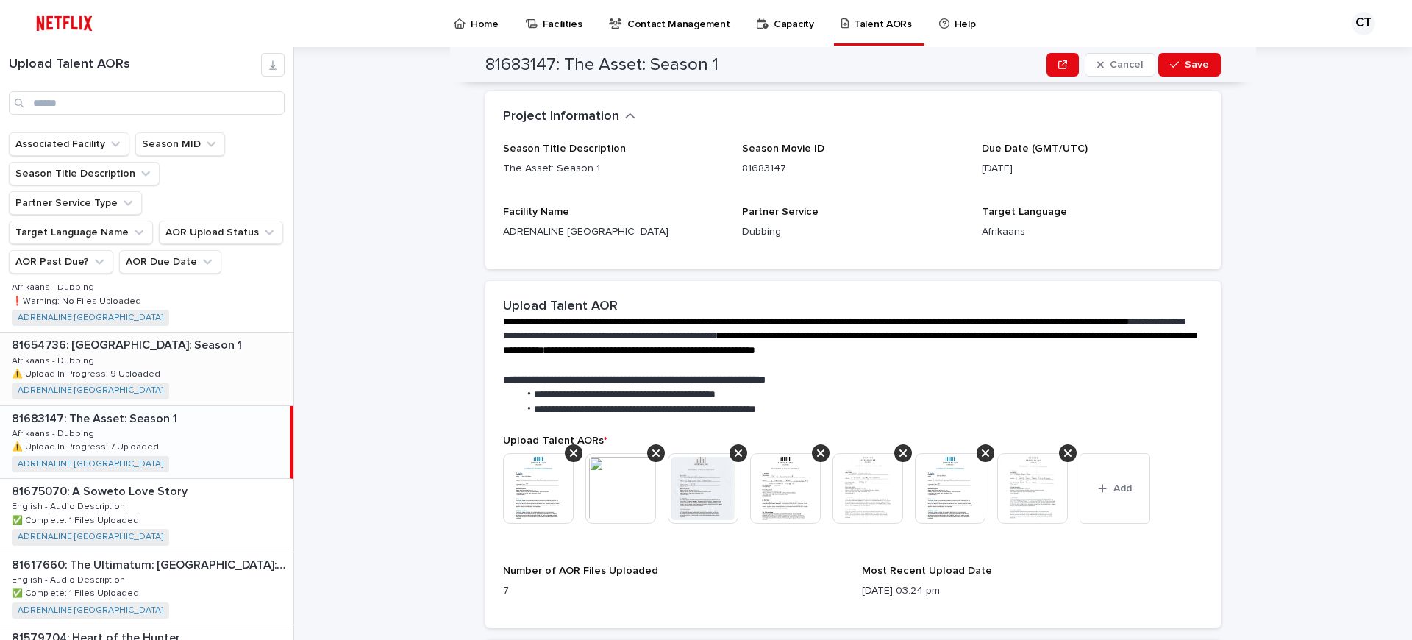
click at [176, 335] on p "81654736: [GEOGRAPHIC_DATA]: Season 1" at bounding box center [128, 343] width 233 height 17
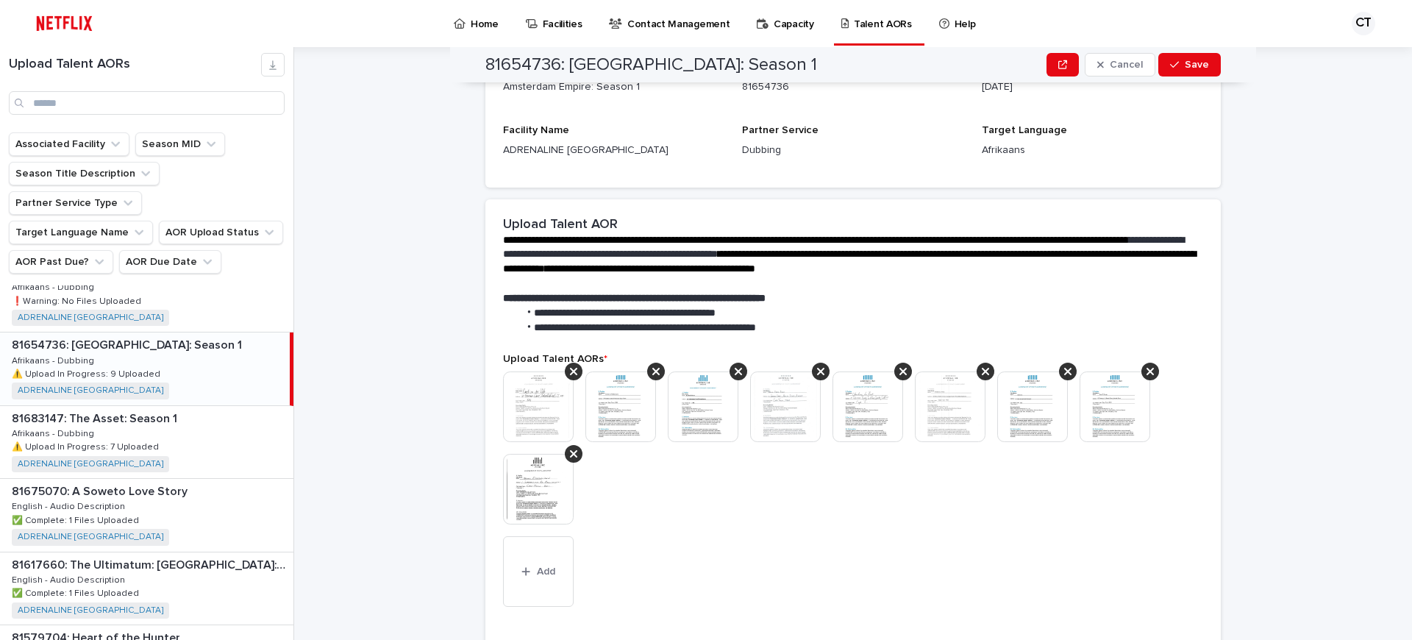
scroll to position [230, 0]
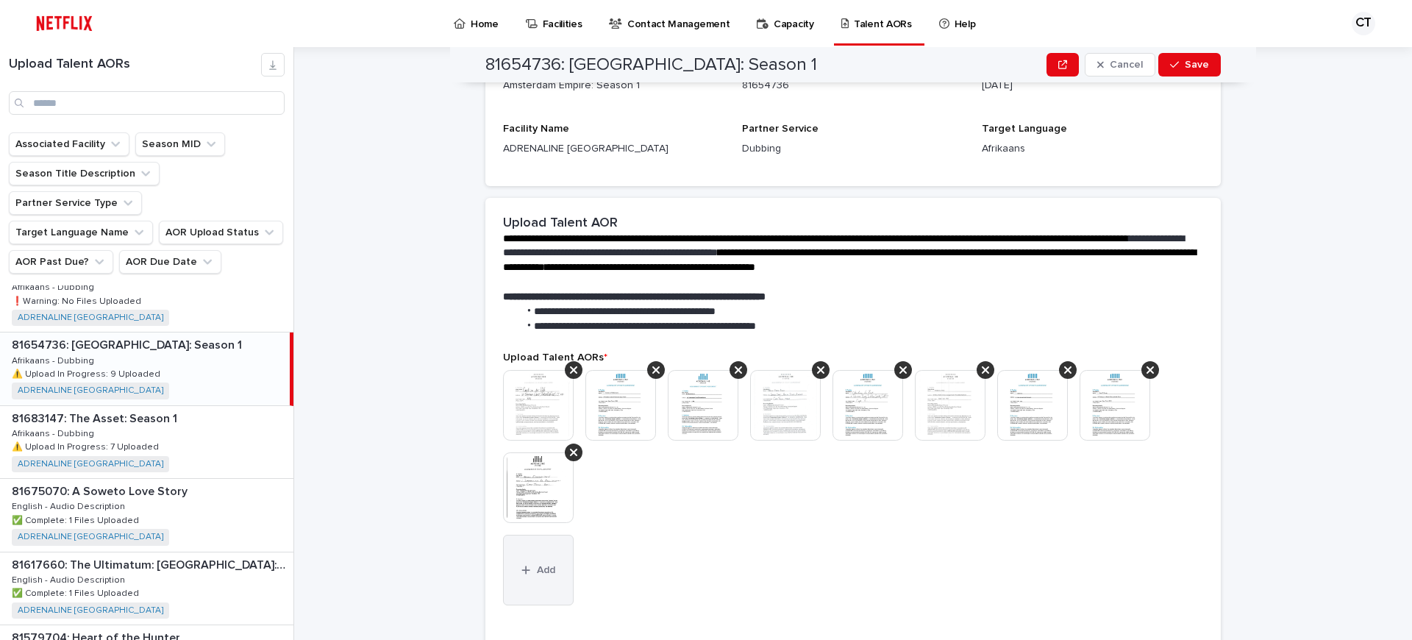
click at [551, 565] on span "Add" at bounding box center [546, 570] width 18 height 10
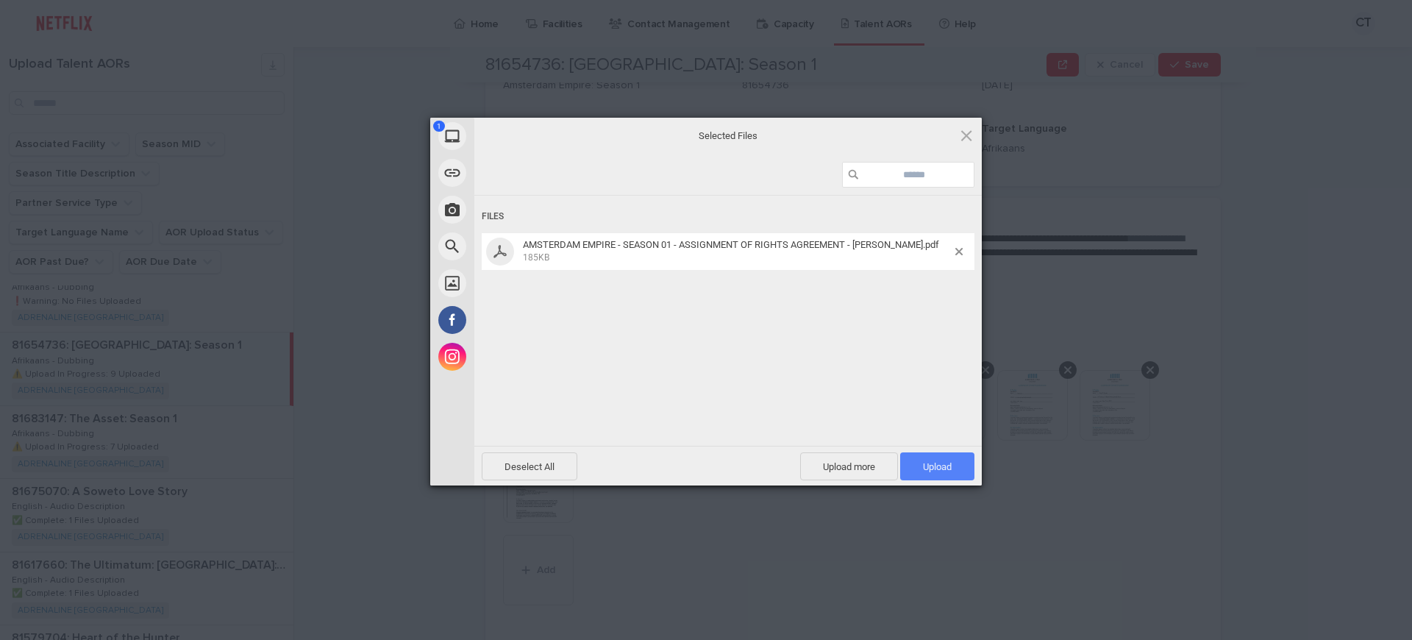
click at [933, 462] on span "Upload 1" at bounding box center [937, 466] width 29 height 11
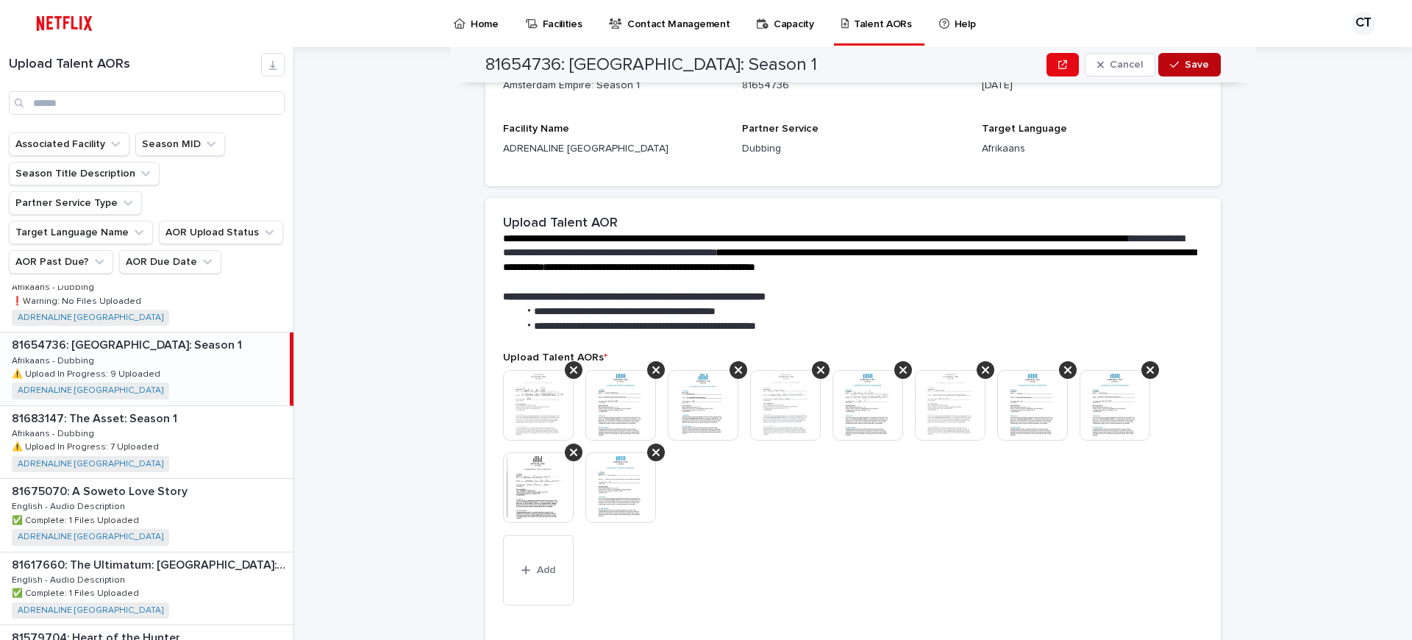
click at [1182, 62] on div "button" at bounding box center [1177, 65] width 15 height 10
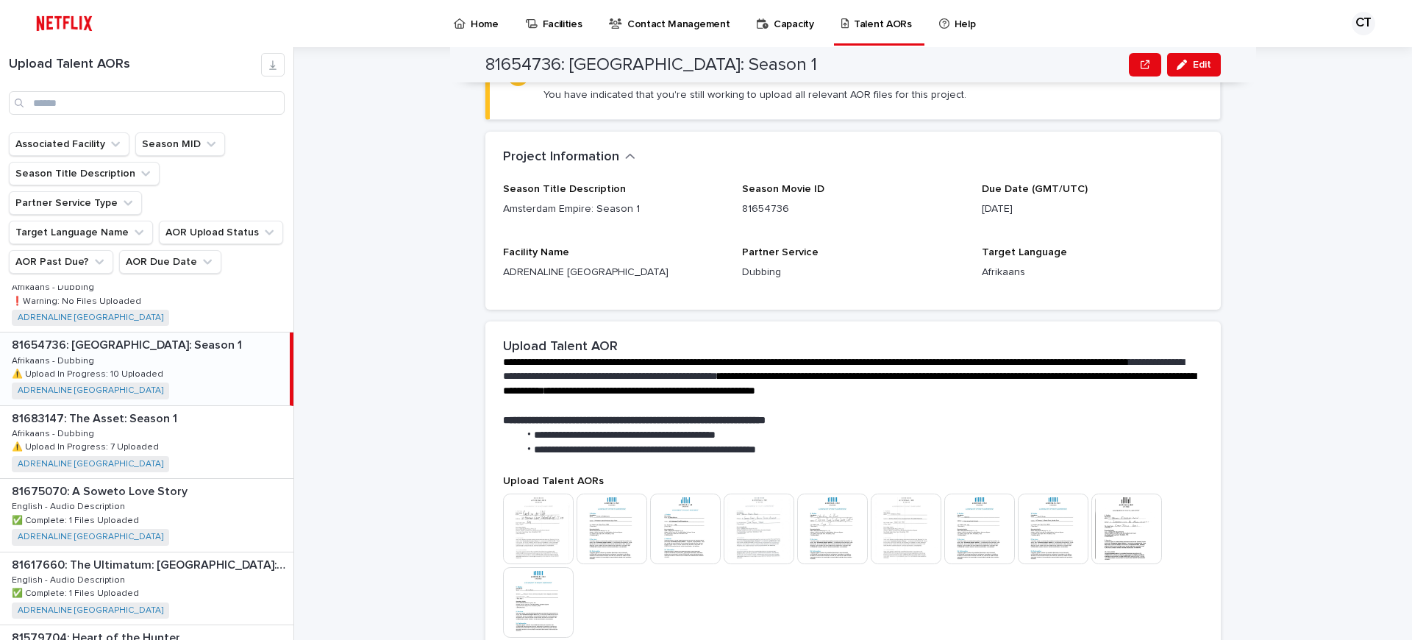
scroll to position [0, 0]
